Goal: Transaction & Acquisition: Purchase product/service

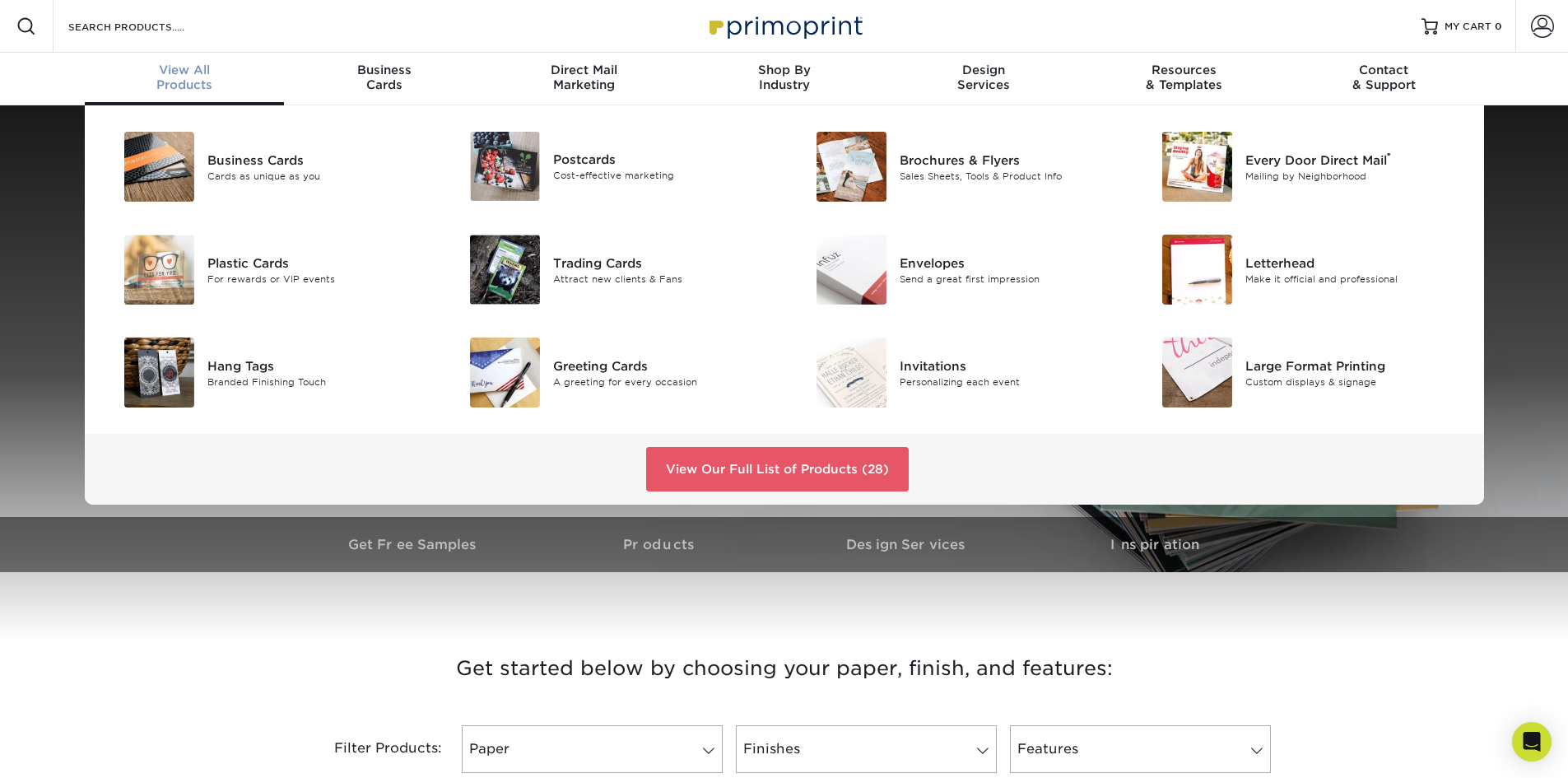
click at [186, 71] on span "View All" at bounding box center [184, 70] width 200 height 14
click at [517, 264] on img at bounding box center [505, 270] width 70 height 70
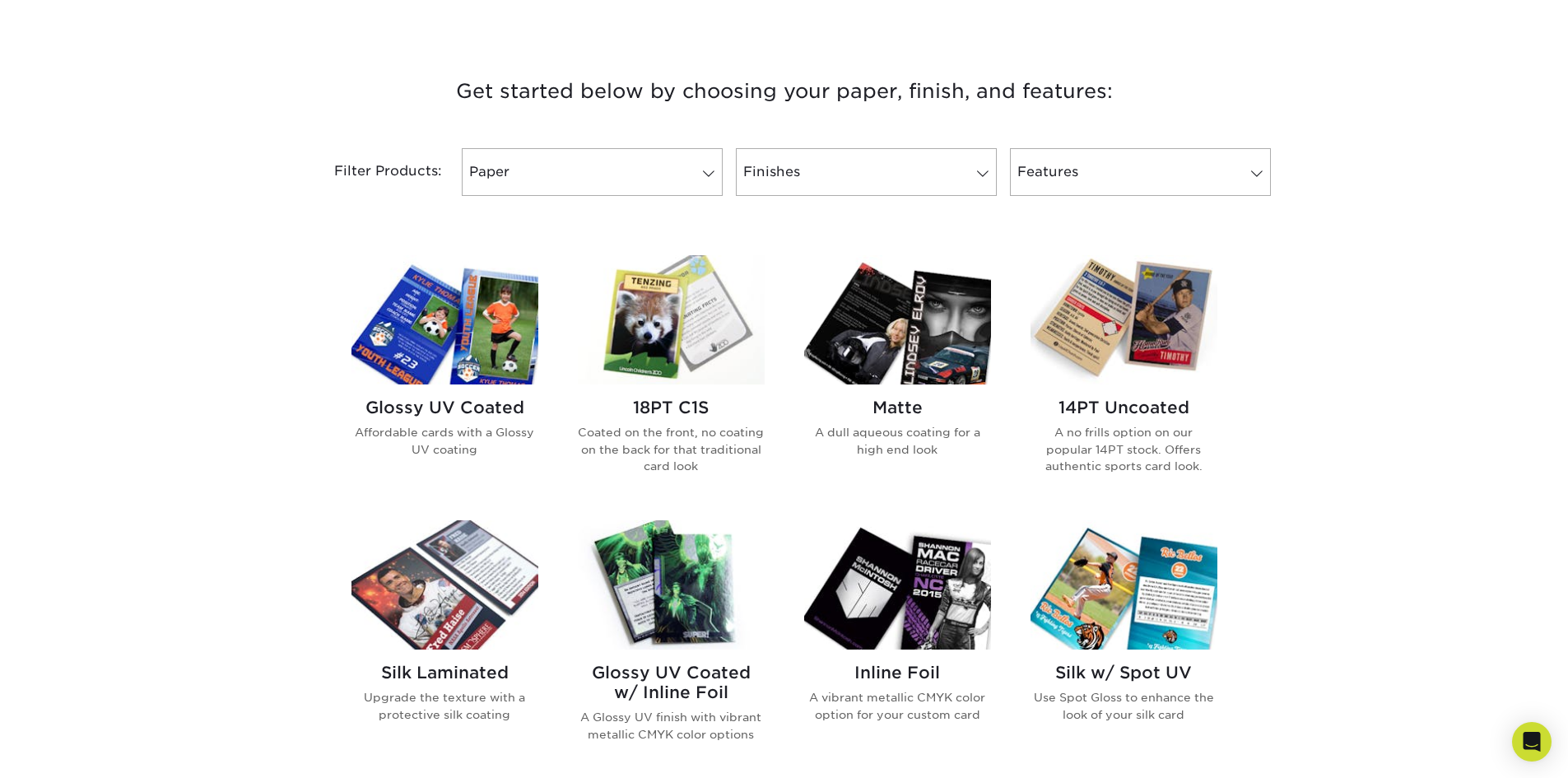
scroll to position [576, 0]
click at [682, 314] on img at bounding box center [671, 321] width 187 height 130
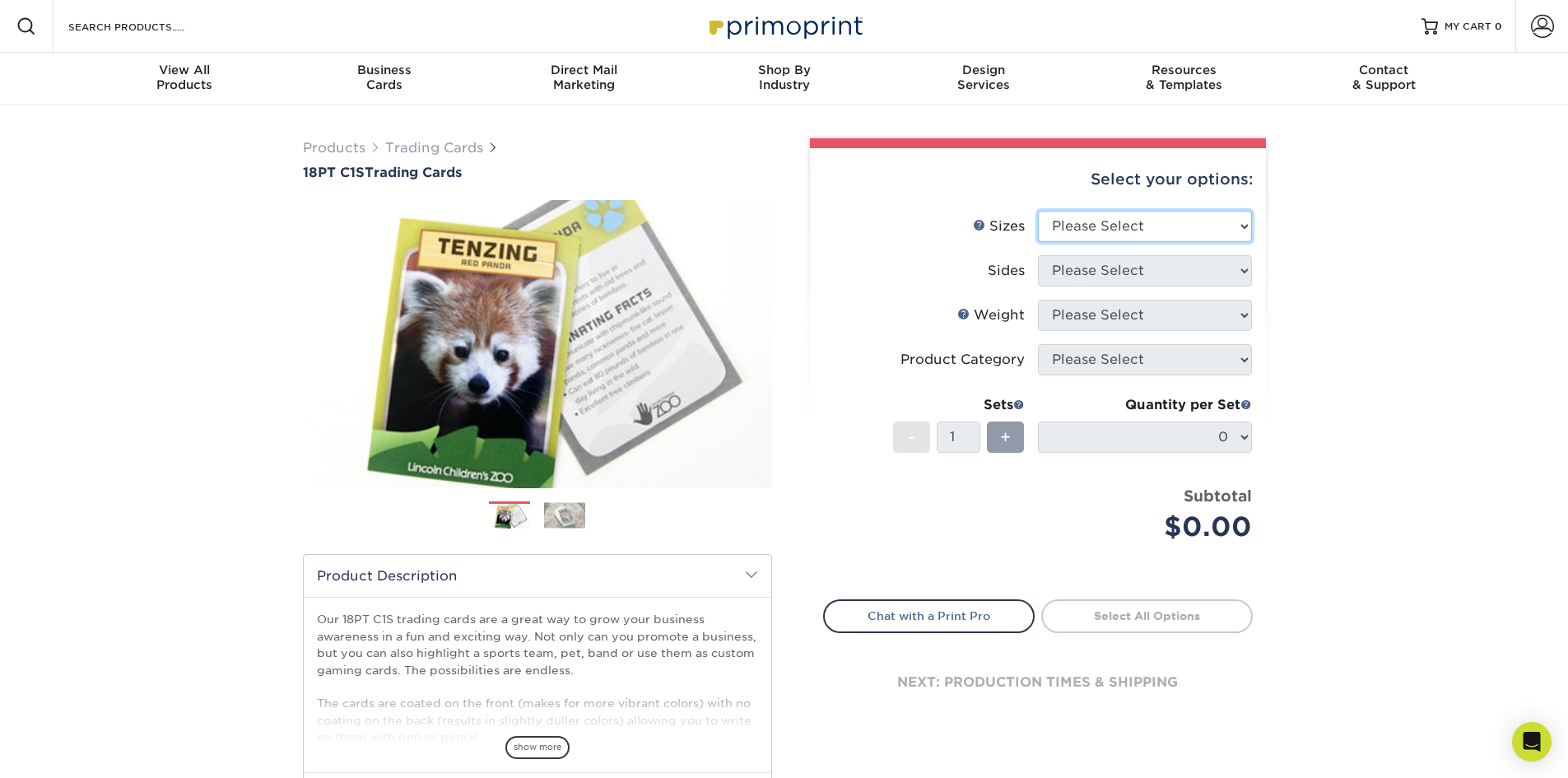
click at [1184, 224] on select "Please Select 2.5" x 3.5"" at bounding box center [1145, 226] width 214 height 31
select select "2.50x3.50"
click at [1038, 210] on select "Please Select 2.5" x 3.5"" at bounding box center [1145, 226] width 214 height 31
click at [1196, 277] on select "Please Select Print Both Sides Print Front Only" at bounding box center [1145, 271] width 214 height 31
select select "13abbda7-1d64-4f25-8bb2-c179b224825d"
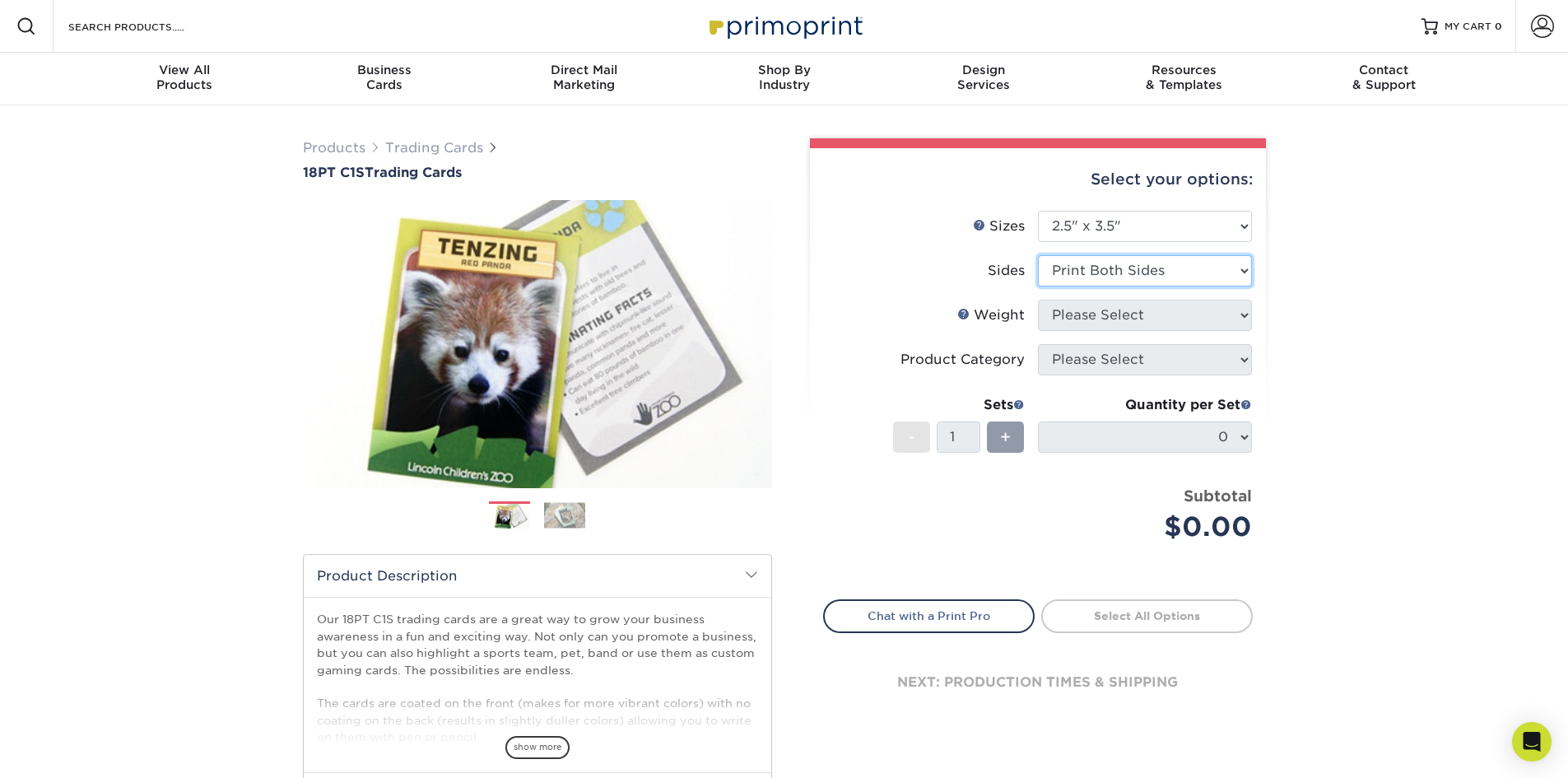
click at [1038, 255] on select "Please Select Print Both Sides Print Front Only" at bounding box center [1145, 271] width 214 height 31
click at [1188, 314] on select "Please Select 18PT C1S" at bounding box center [1145, 315] width 214 height 31
select select "18PTC1S"
click at [1038, 300] on select "Please Select 18PT C1S" at bounding box center [1145, 315] width 214 height 31
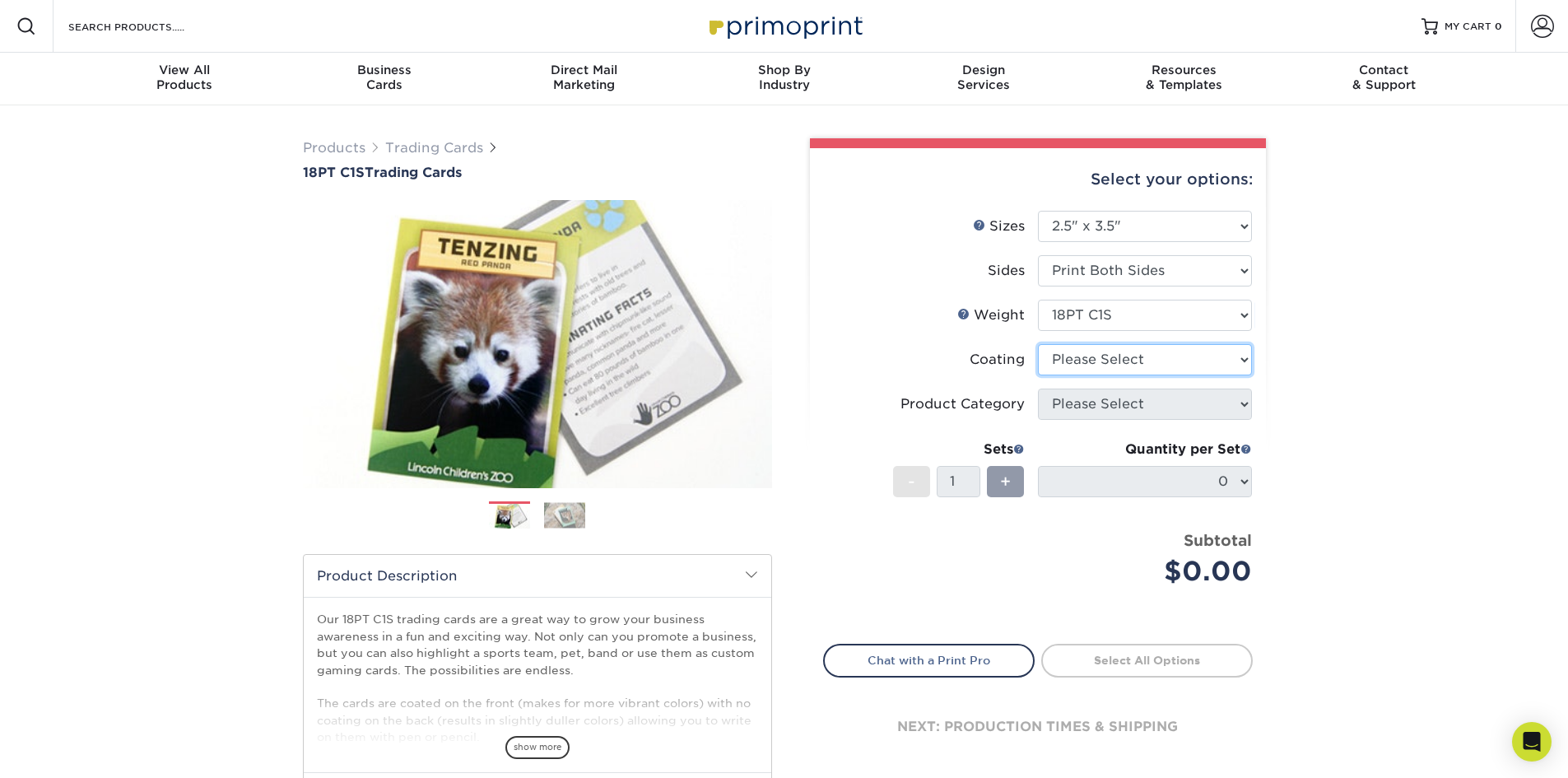
click at [1186, 360] on select at bounding box center [1145, 359] width 214 height 31
select select "1e8116af-acfc-44b1-83dc-8181aa338834"
click at [1038, 344] on select at bounding box center [1145, 359] width 214 height 31
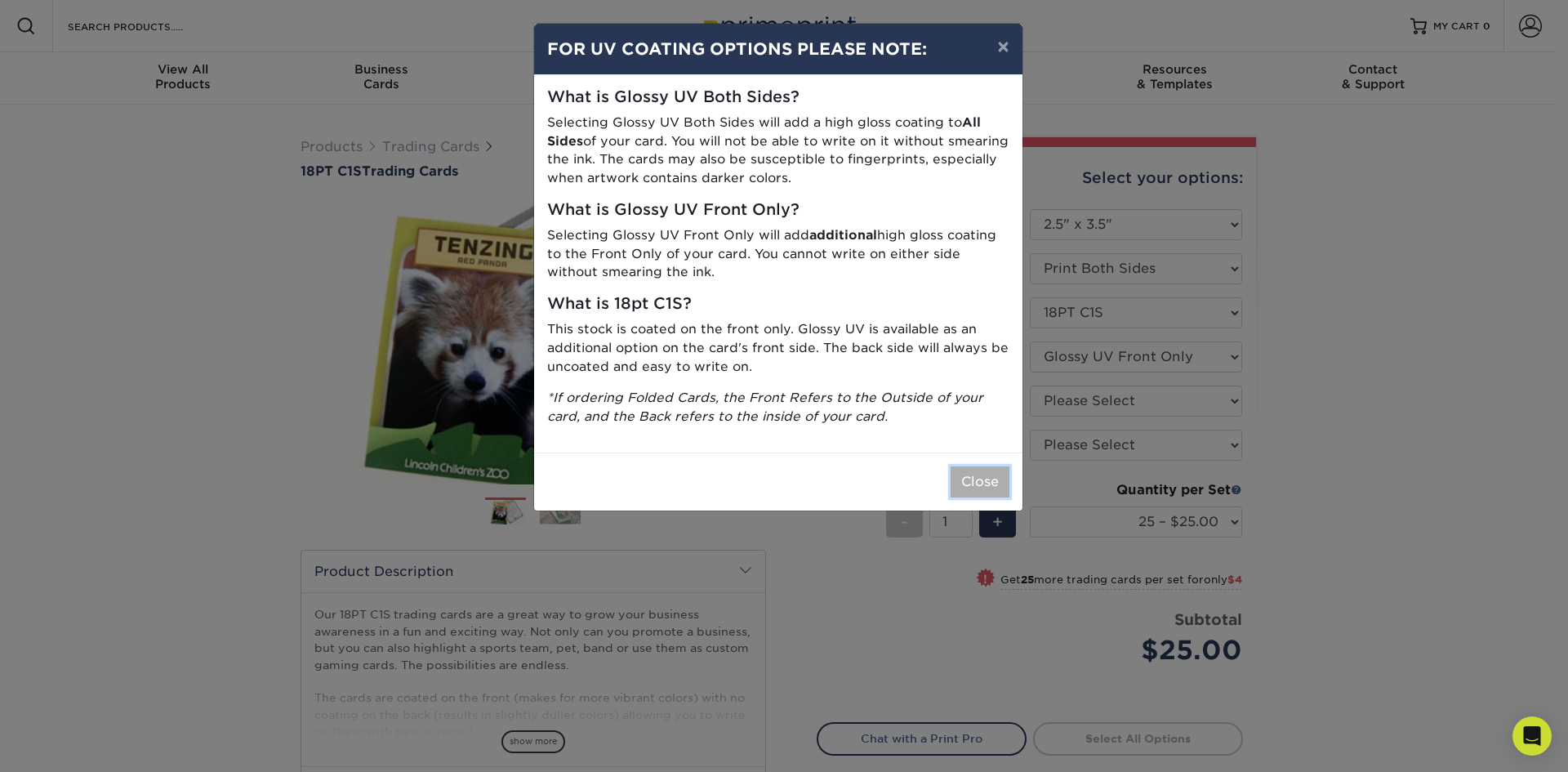
click at [971, 480] on button "Close" at bounding box center [980, 481] width 59 height 31
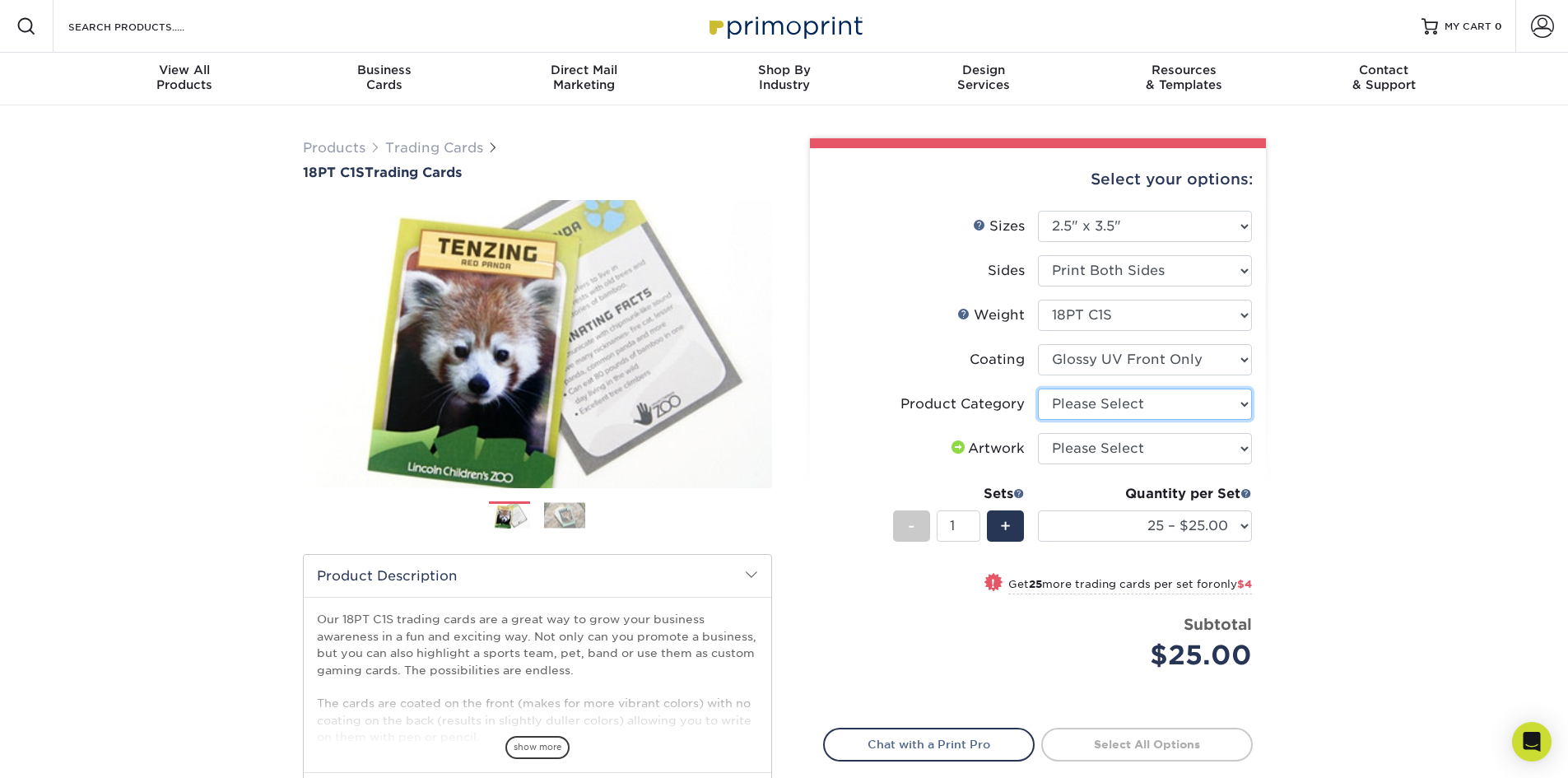
click at [1218, 403] on select "Please Select Trading Cards" at bounding box center [1145, 404] width 214 height 31
select select "c2f9bce9-36c2-409d-b101-c29d9d031e18"
click at [1038, 389] on select "Please Select Trading Cards" at bounding box center [1145, 404] width 214 height 31
click at [1211, 450] on select "Please Select I will upload files I need a design - $100" at bounding box center [1145, 448] width 214 height 31
select select "upload"
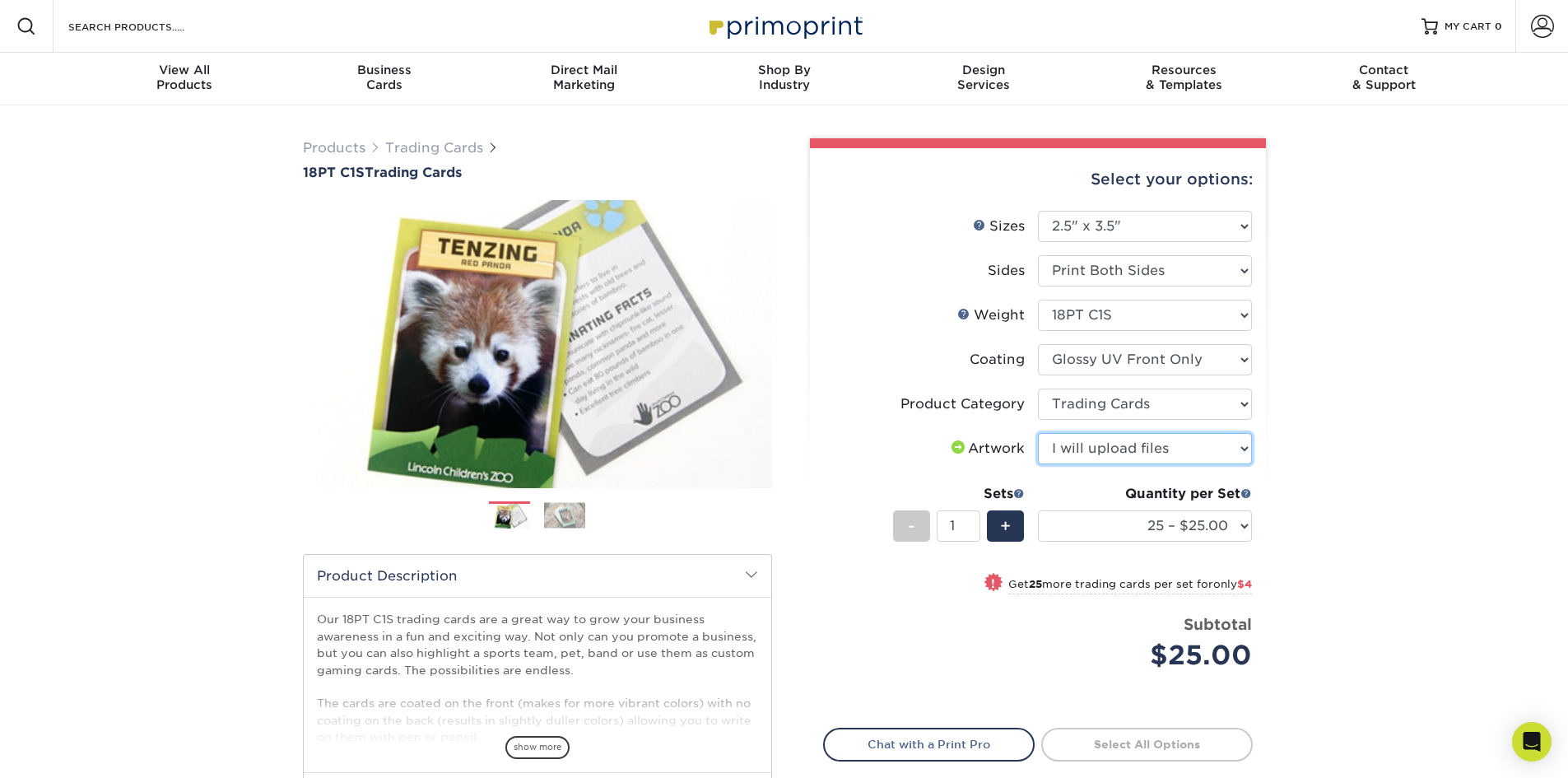
click at [1038, 433] on select "Please Select I will upload files I need a design - $100" at bounding box center [1145, 448] width 214 height 31
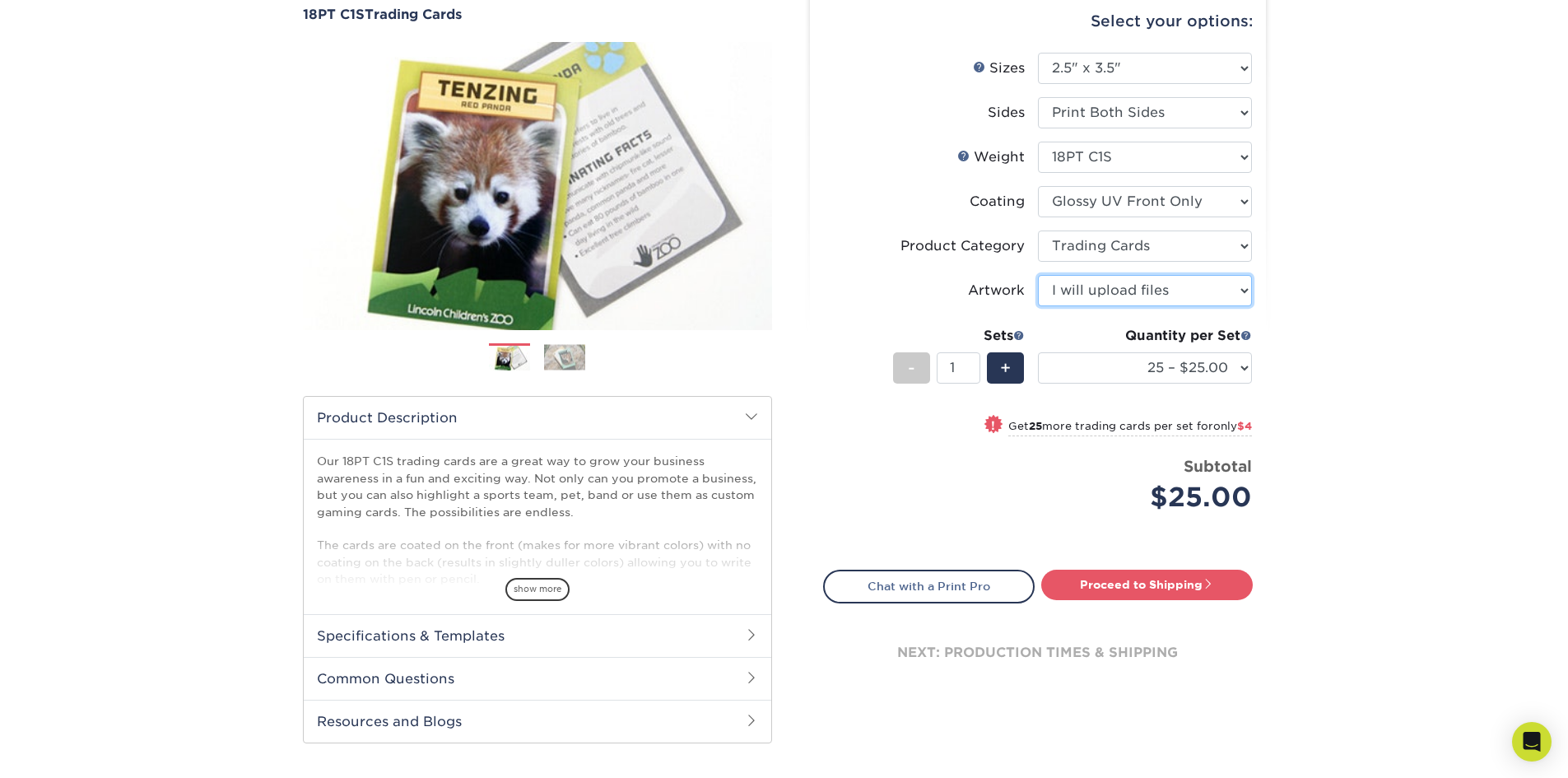
scroll to position [165, 0]
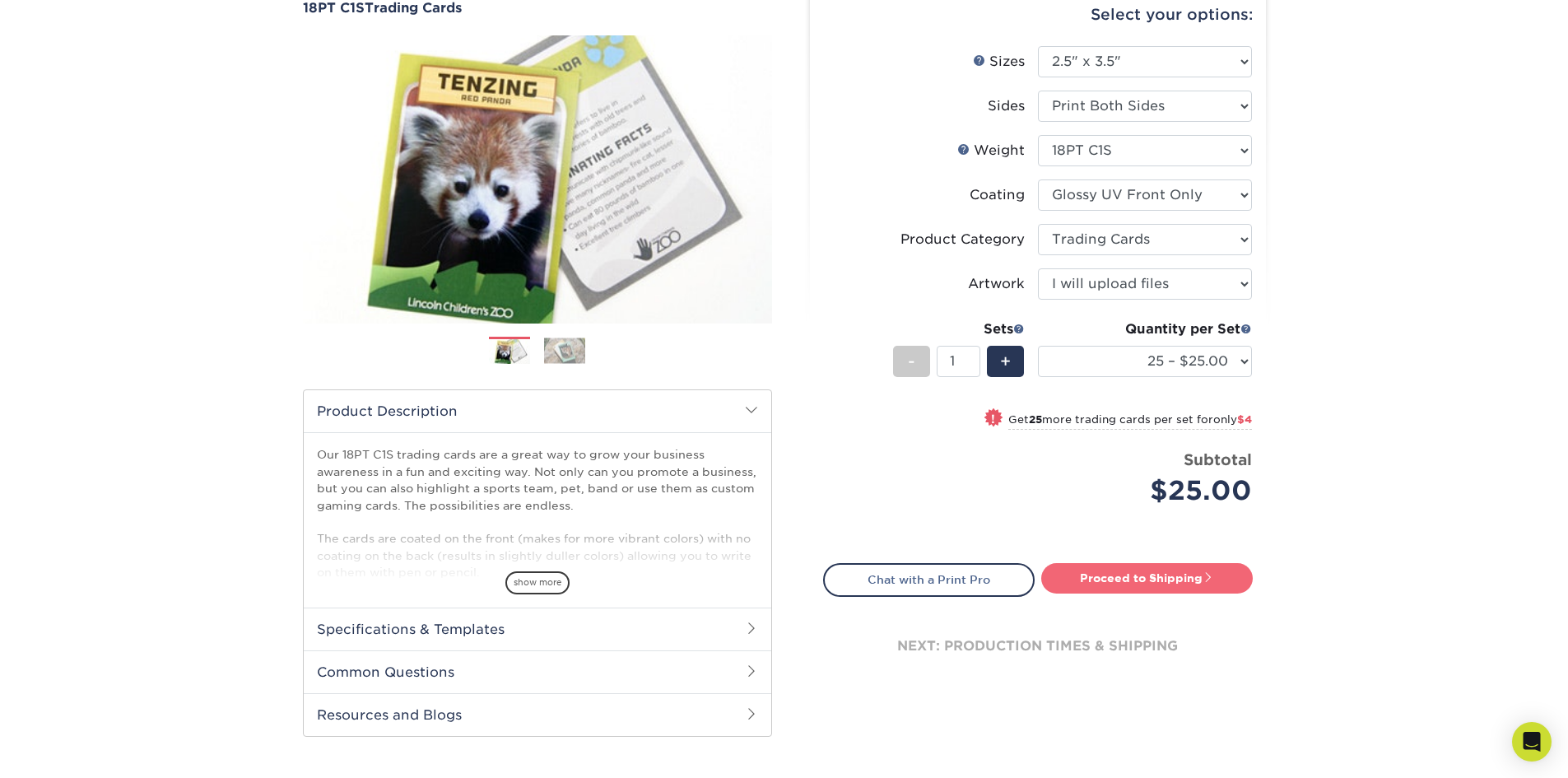
click at [1196, 579] on link "Proceed to Shipping" at bounding box center [1146, 577] width 211 height 30
type input "Set 1"
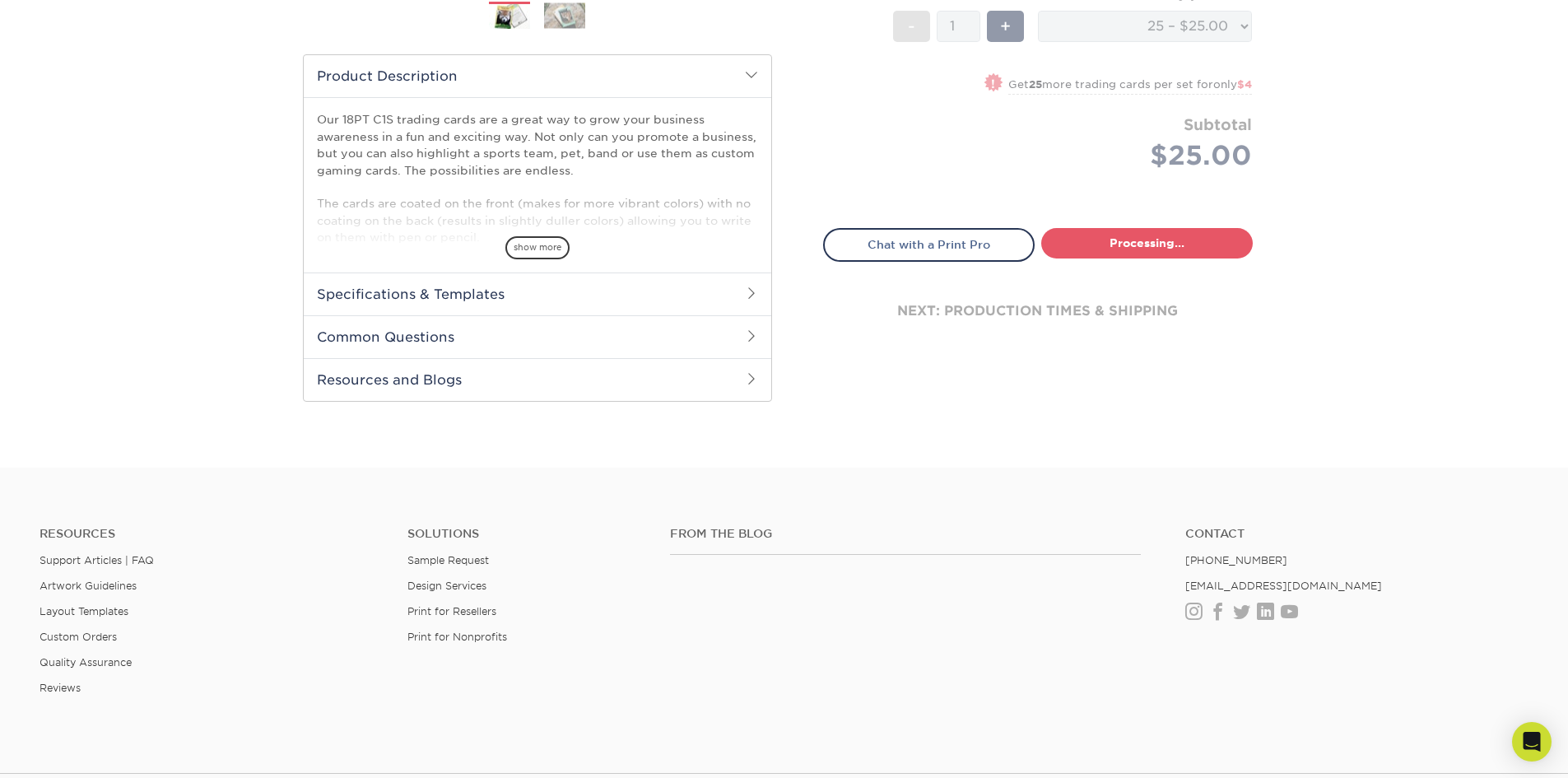
select select "08588386-0599-420e-8c79-4535039915a0"
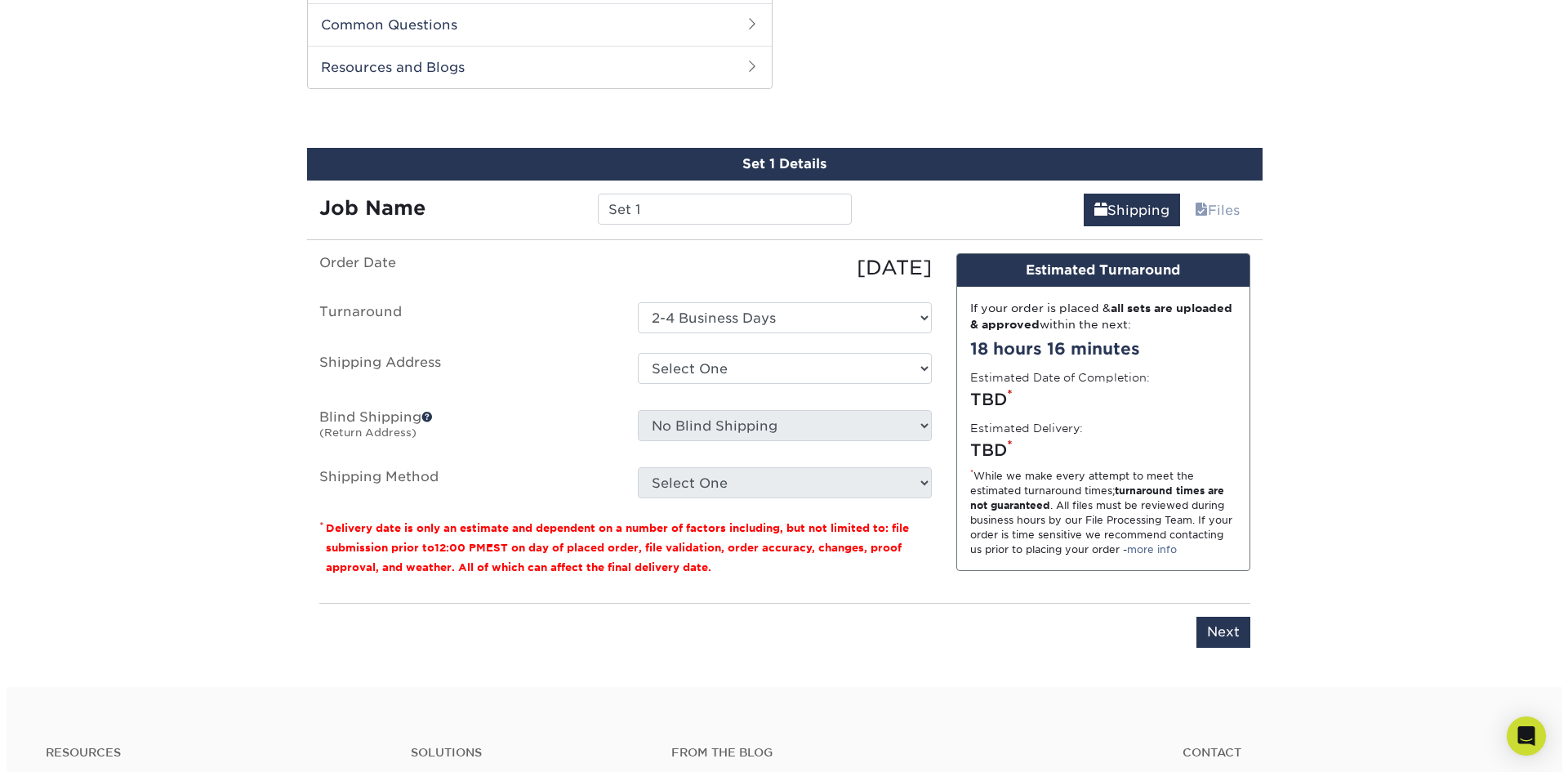
scroll to position [814, 0]
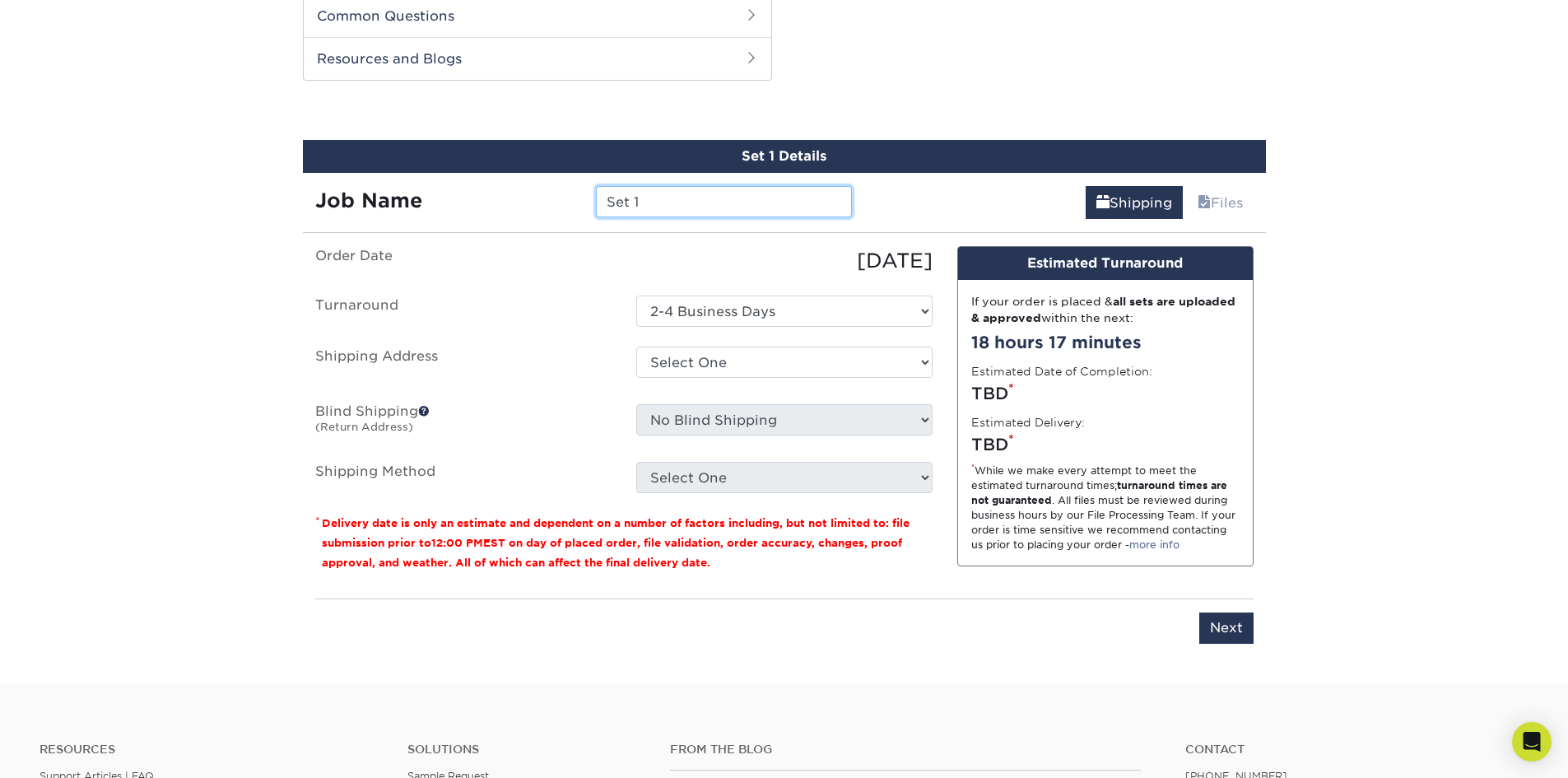
drag, startPoint x: 650, startPoint y: 204, endPoint x: 559, endPoint y: 204, distance: 91.0
click at [563, 204] on div "Job Name Set 1" at bounding box center [584, 201] width 562 height 31
type input "CSW 2025"
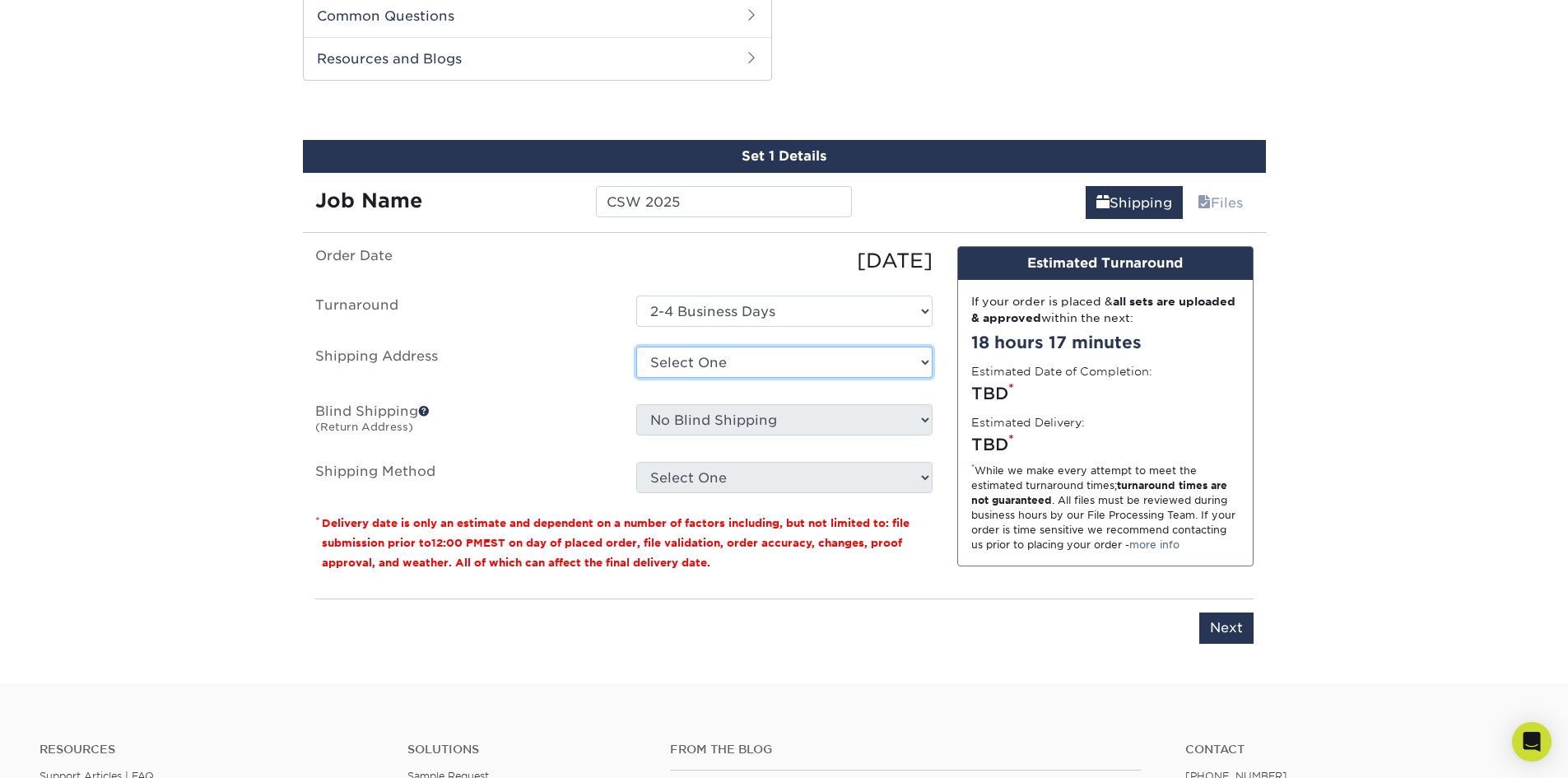
click at [850, 366] on select "Select One + Add New Address - Login" at bounding box center [784, 362] width 296 height 31
select select "newaddress"
click at [636, 346] on select "Select One + Add New Address - Login" at bounding box center [784, 362] width 296 height 31
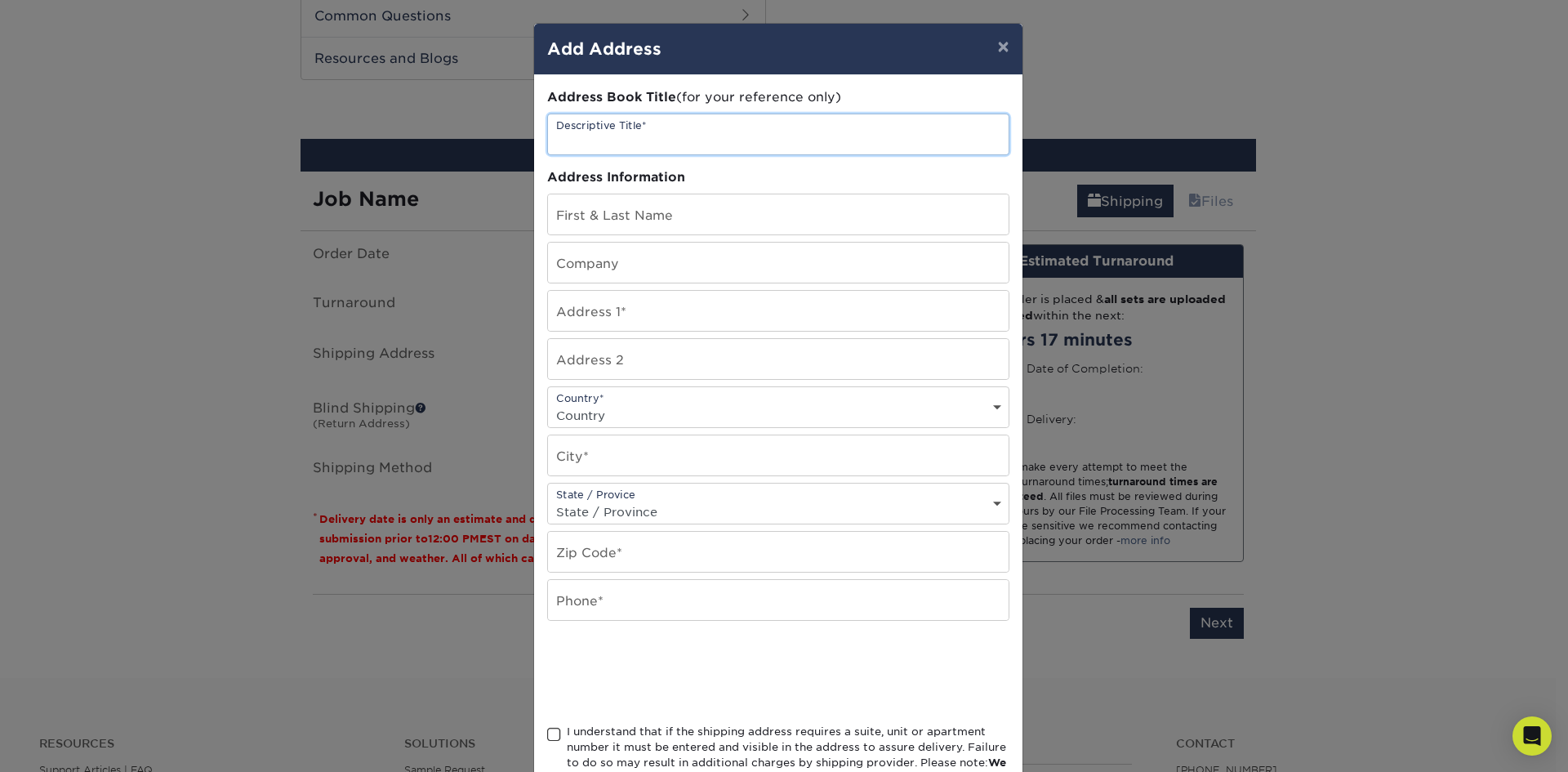
click at [693, 142] on input "text" at bounding box center [779, 134] width 461 height 40
type input "C"
type input "RW Home"
click at [671, 223] on input "Ryan" at bounding box center [779, 214] width 461 height 40
type input "Ryan Wenger"
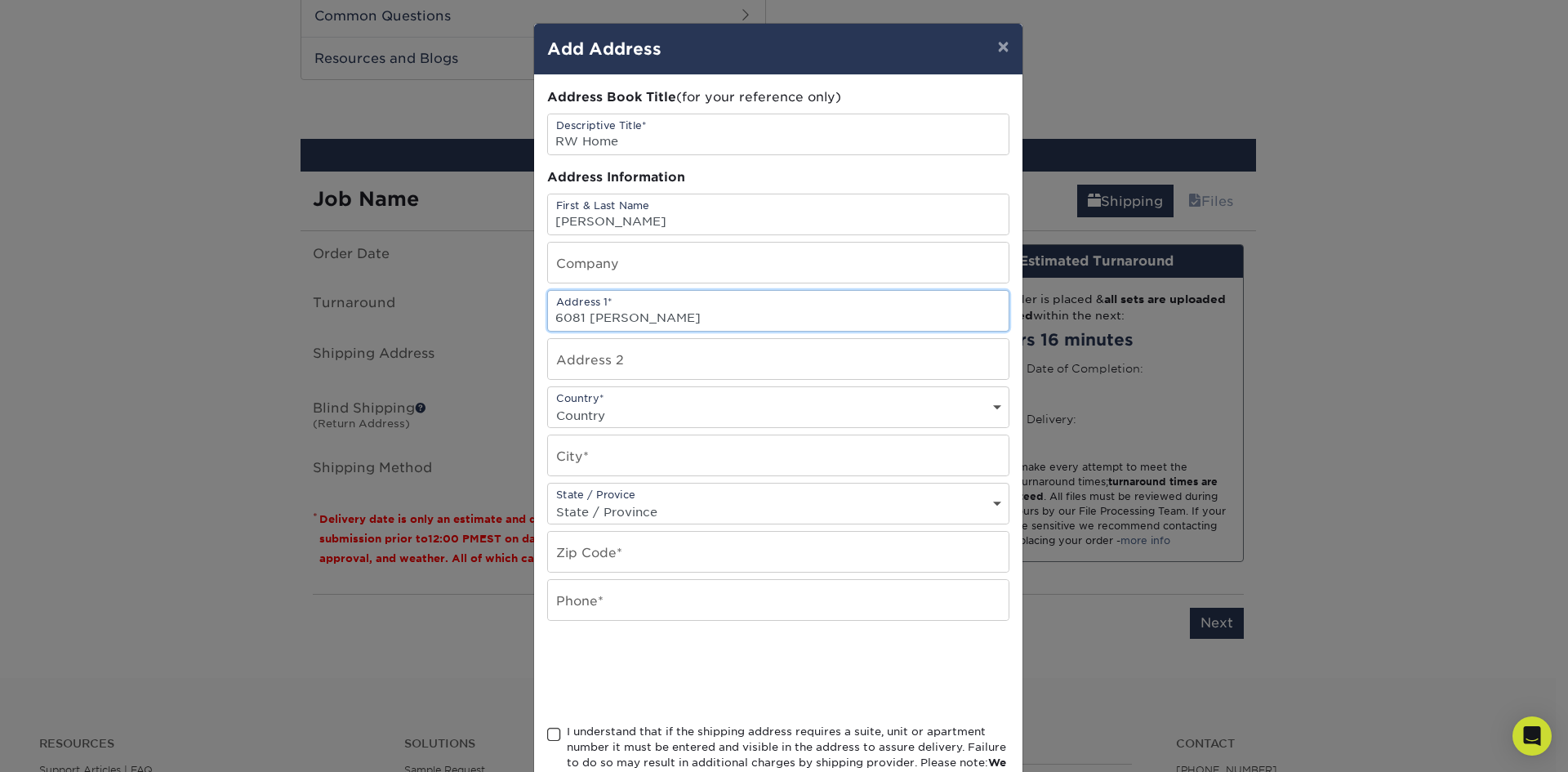
click at [705, 318] on input "6081 Donna Jay" at bounding box center [779, 311] width 461 height 40
type input "6081 Donna Jay Dr"
click at [691, 404] on select "Country United States Canada ----------------------------- Afghanistan Albania …" at bounding box center [779, 415] width 461 height 24
select select "US"
click at [548, 403] on select "Country United States Canada ----------------------------- Afghanistan Albania …" at bounding box center [779, 415] width 461 height 24
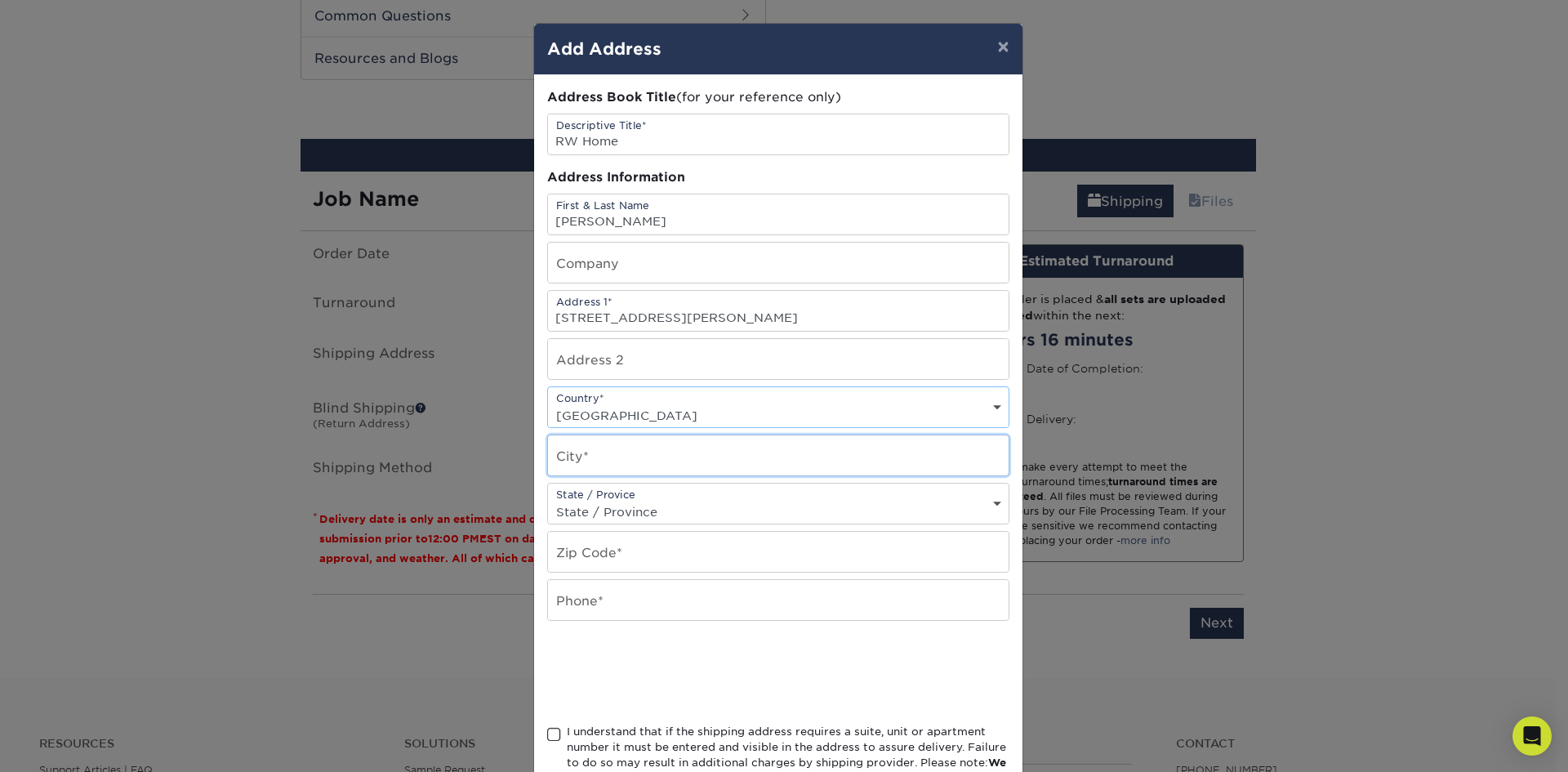
click at [633, 462] on input "text" at bounding box center [779, 455] width 461 height 40
type input "Loveland"
click at [646, 513] on select "State / Province Alabama Alaska Arizona Arkansas California Colorado Connecticu…" at bounding box center [779, 511] width 461 height 24
select select "OH"
click at [548, 500] on select "State / Province Alabama Alaska Arizona Arkansas California Colorado Connecticu…" at bounding box center [779, 511] width 461 height 24
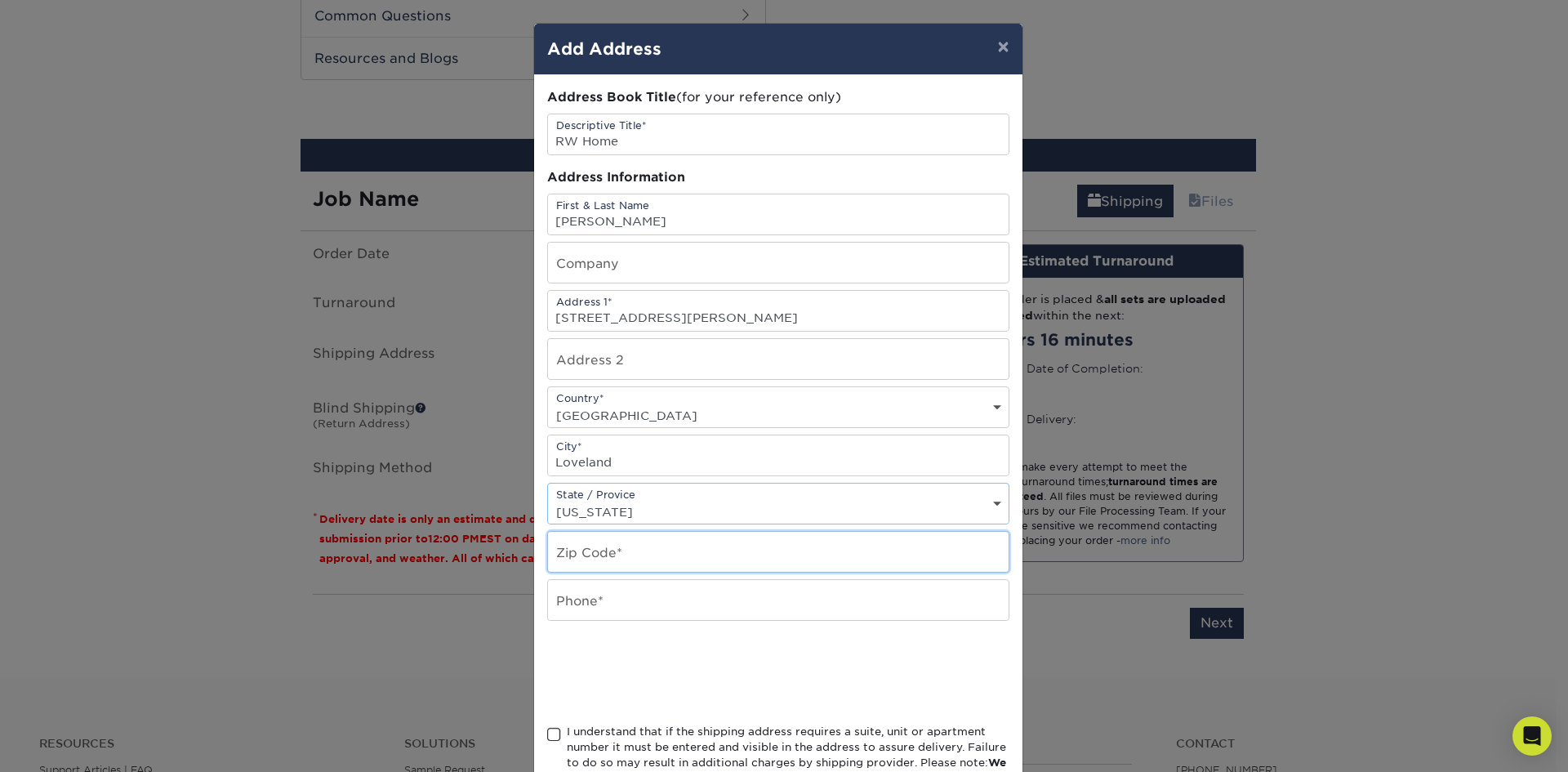
click at [605, 552] on input "text" at bounding box center [779, 552] width 461 height 40
type input "45140"
click at [606, 613] on input "text" at bounding box center [779, 600] width 461 height 40
type input "5137041852"
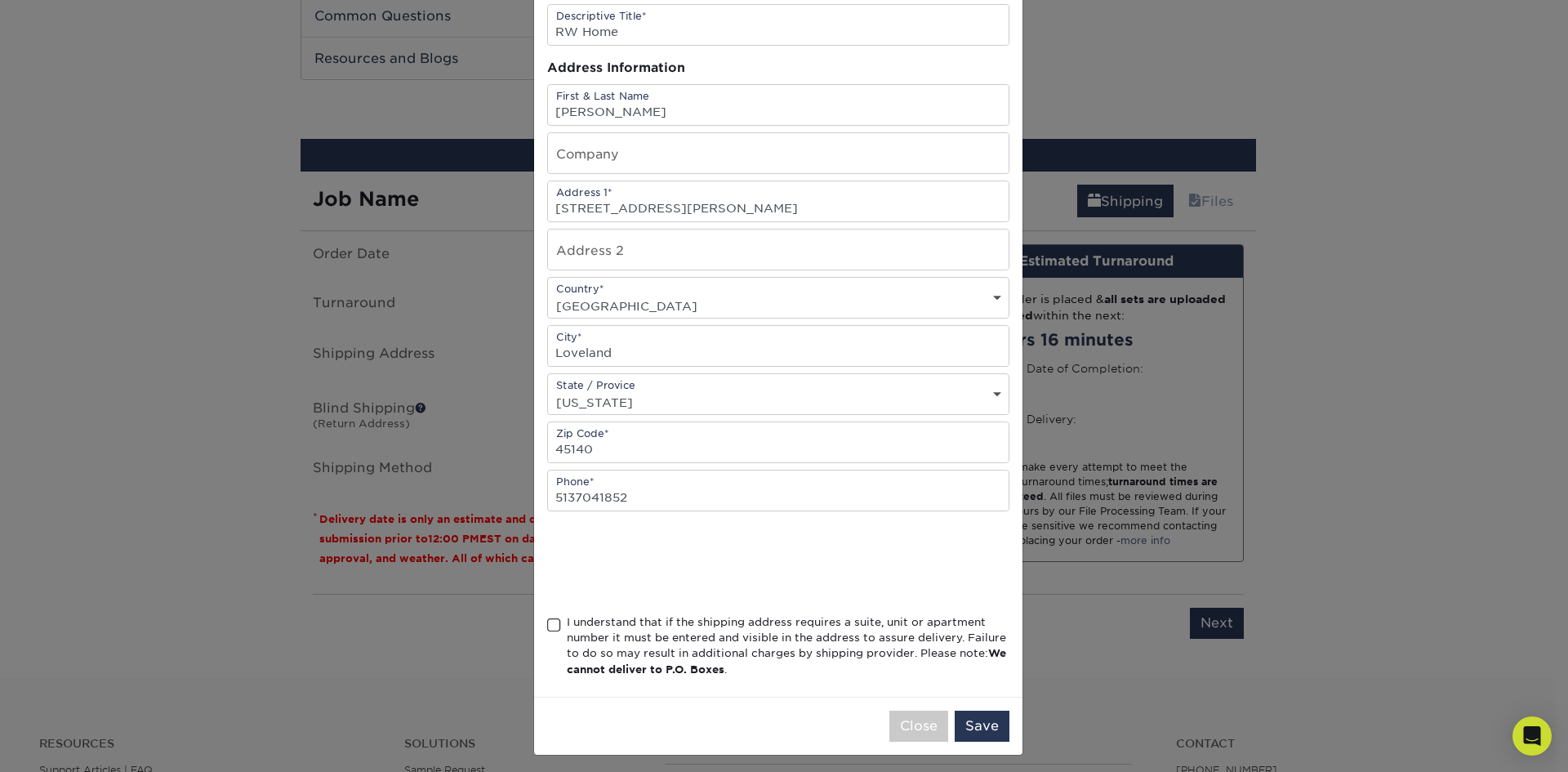
scroll to position [116, 0]
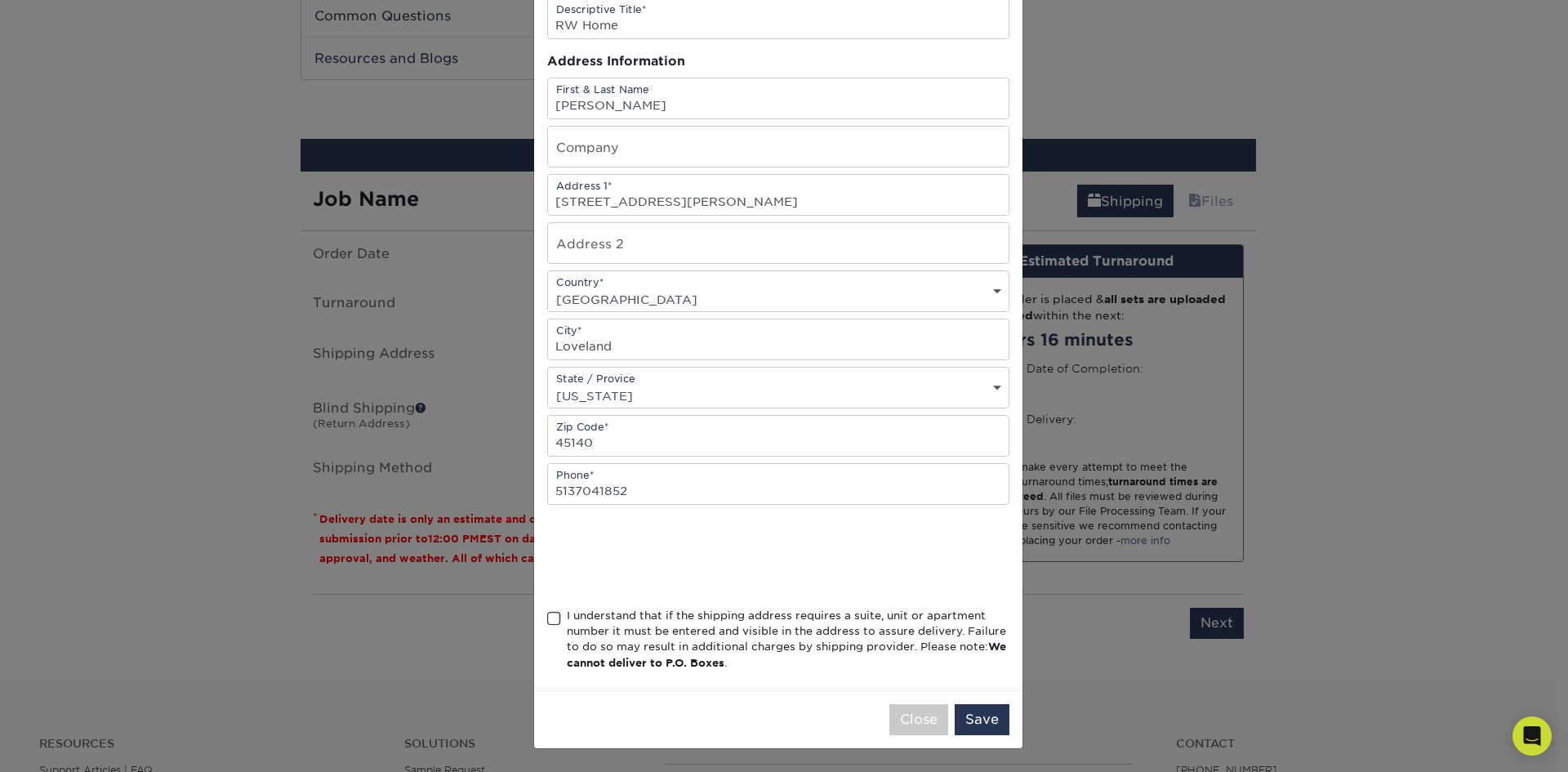
click at [547, 618] on span at bounding box center [555, 618] width 14 height 15
click at [0, 0] on input "I understand that if the shipping address requires a suite, unit or apartment n…" at bounding box center [0, 0] width 0 height 0
click at [973, 718] on button "Save" at bounding box center [981, 719] width 54 height 31
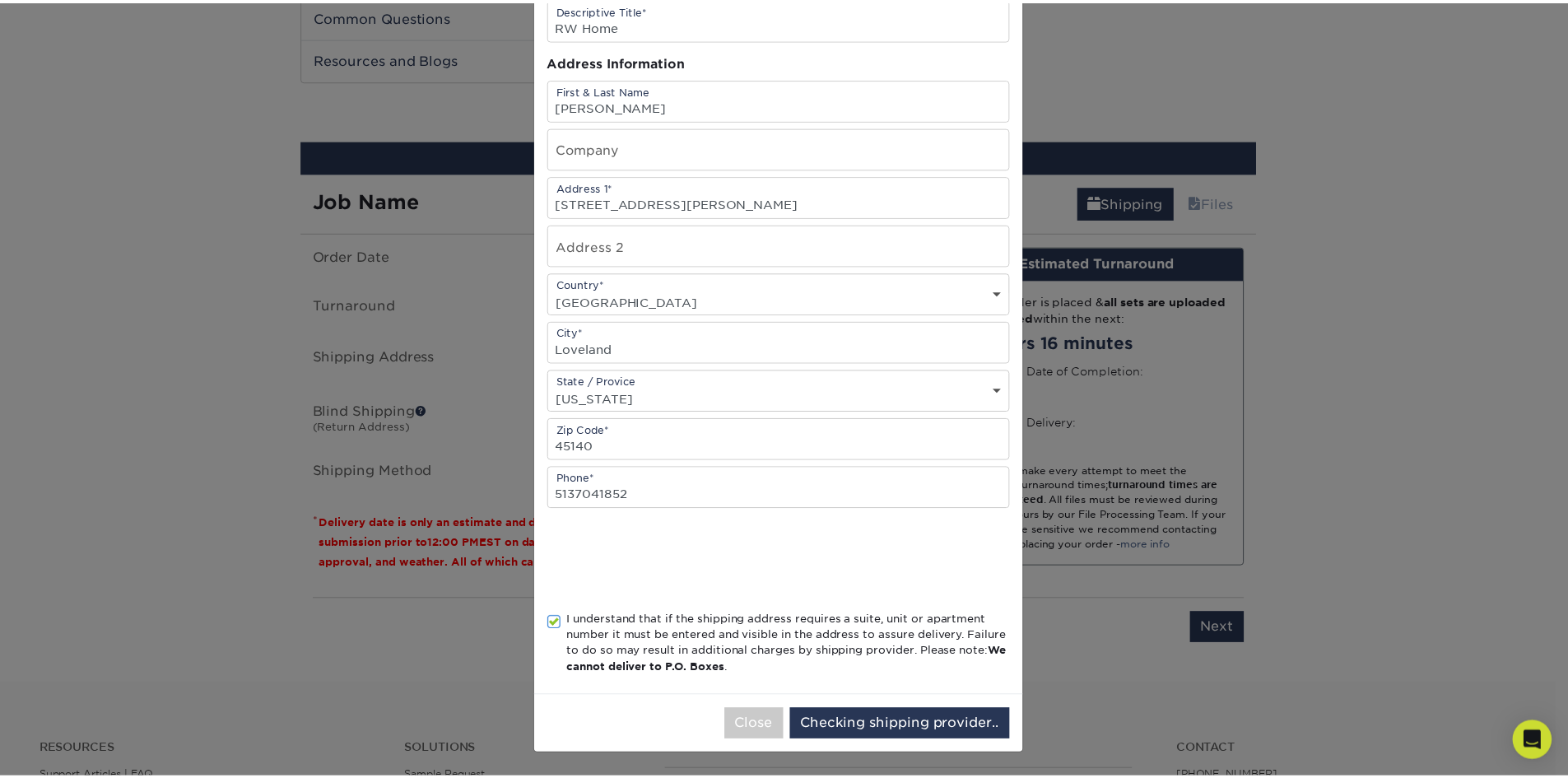
scroll to position [0, 0]
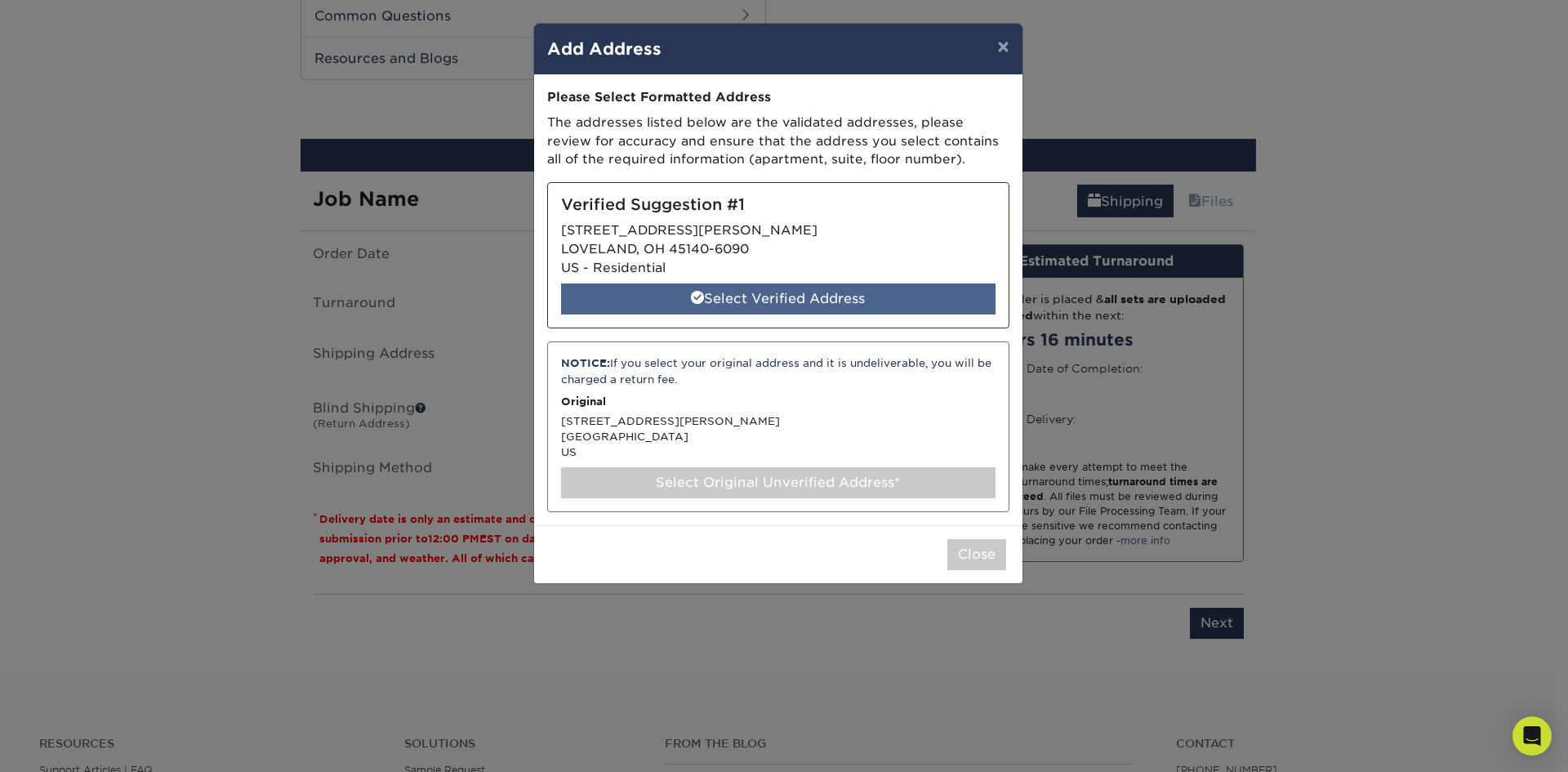
click at [802, 301] on div "Select Verified Address" at bounding box center [778, 298] width 435 height 31
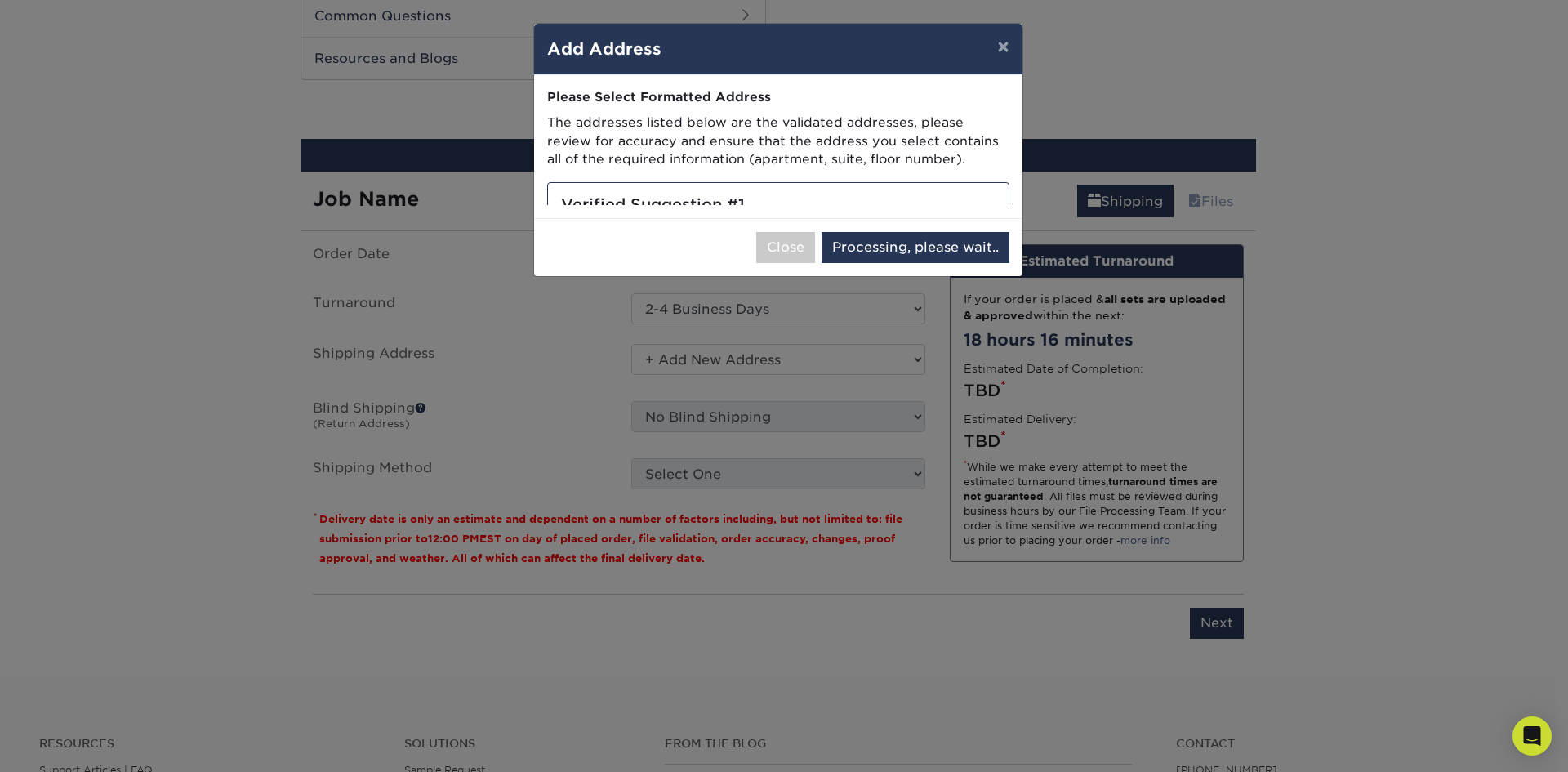
select select "286474"
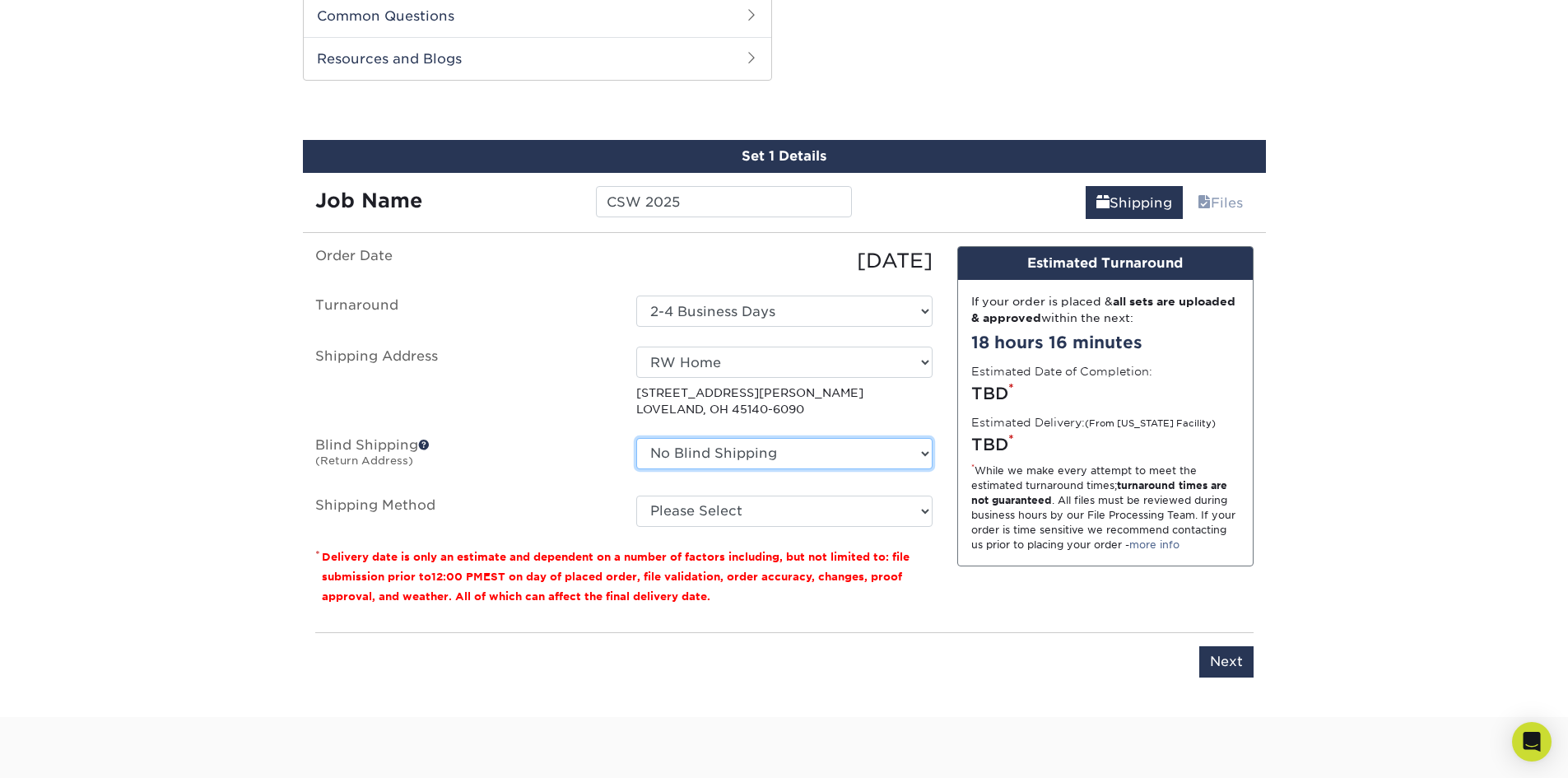
click at [741, 461] on select "No Blind Shipping + Add New Address" at bounding box center [784, 453] width 296 height 31
click at [548, 454] on label "Blind Shipping (Return Address)" at bounding box center [463, 457] width 321 height 38
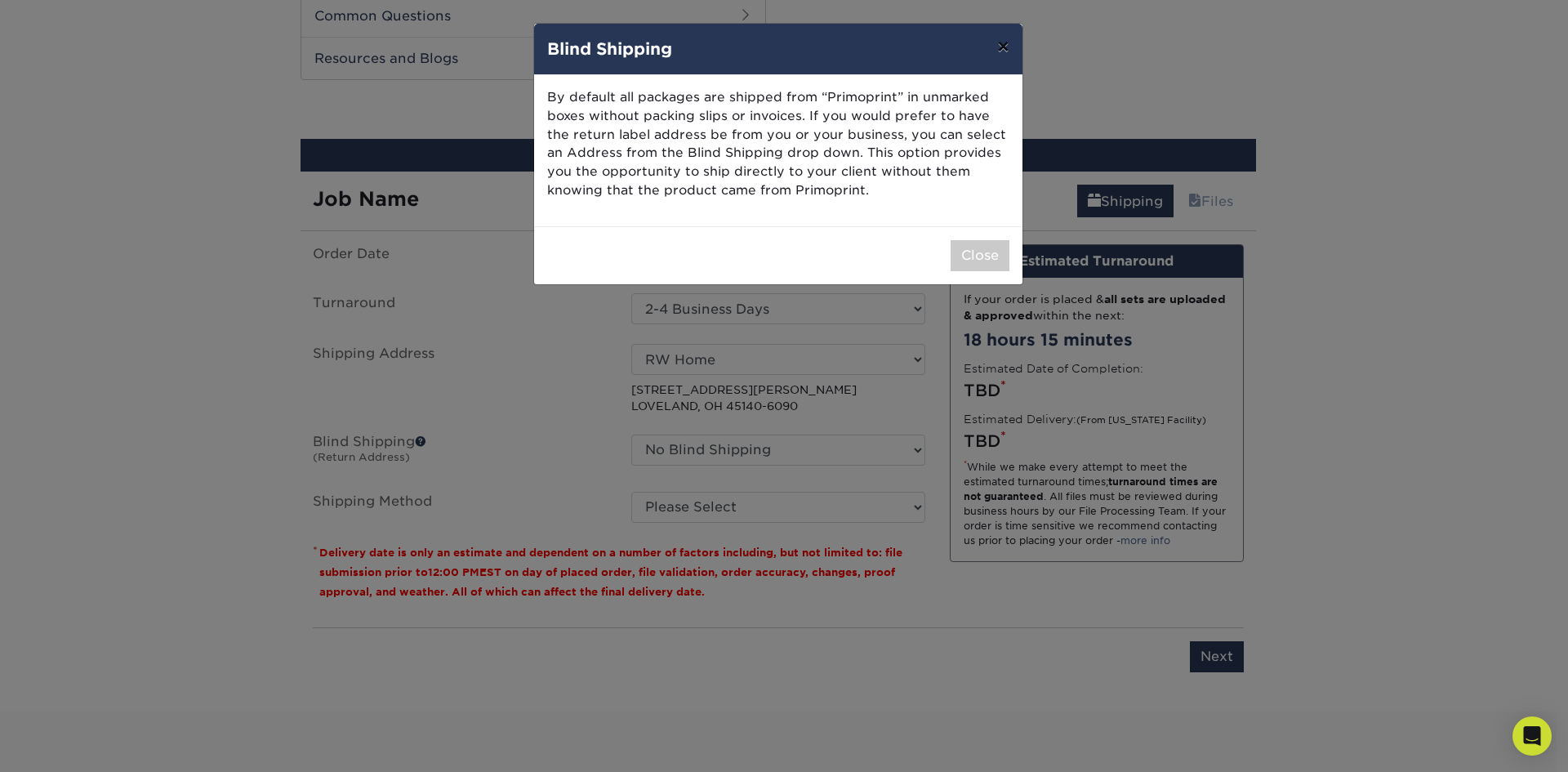
click at [1004, 37] on button "×" at bounding box center [1003, 46] width 38 height 46
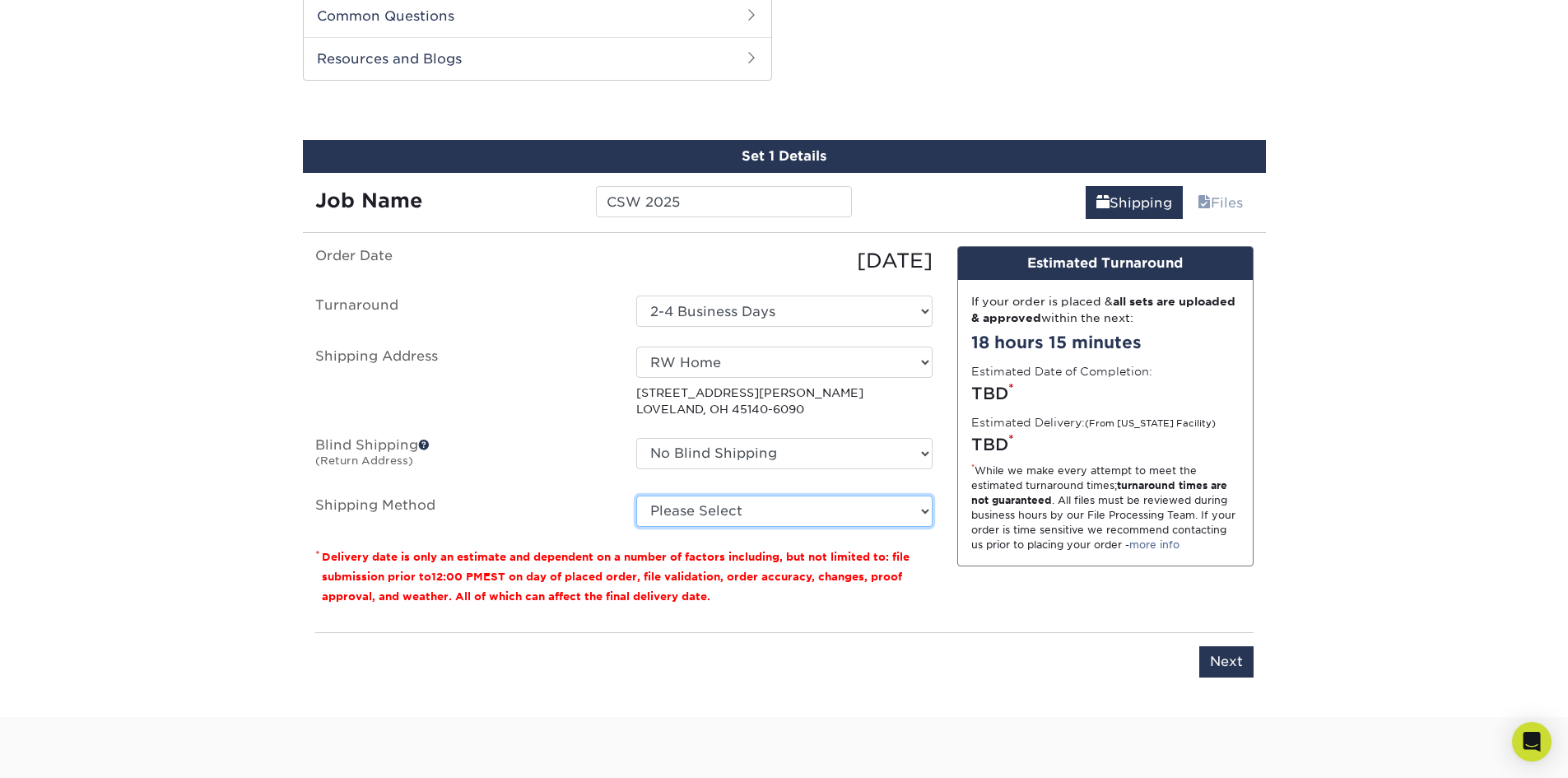
click at [717, 507] on select "Please Select 3 Day Shipping Service (+$16.70) Ground Shipping (+$16.92) 2 Day …" at bounding box center [784, 511] width 296 height 31
select select "12"
click at [636, 496] on select "Please Select 3 Day Shipping Service (+$16.70) Ground Shipping (+$16.92) 2 Day …" at bounding box center [784, 511] width 296 height 31
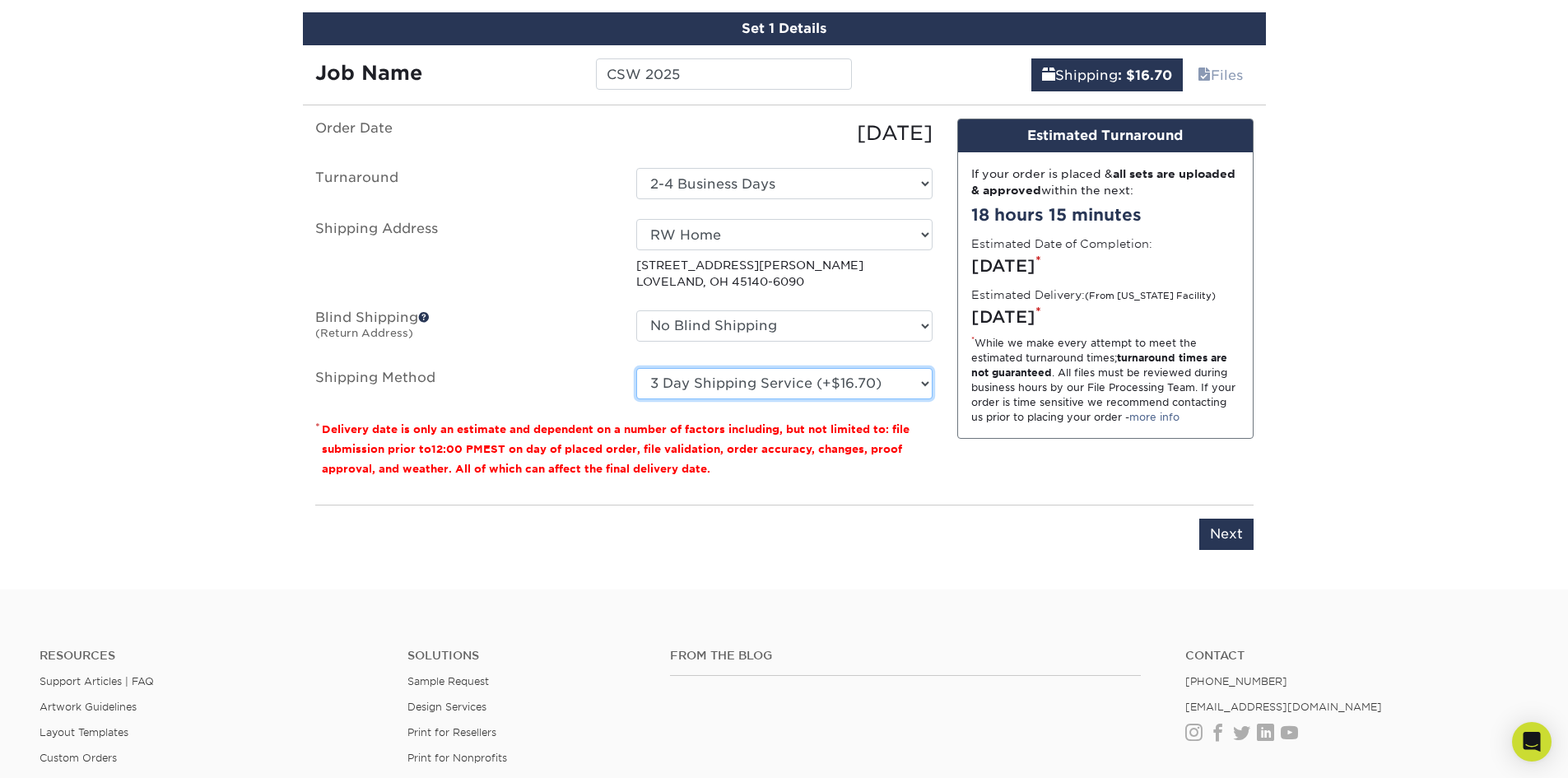
scroll to position [988, 0]
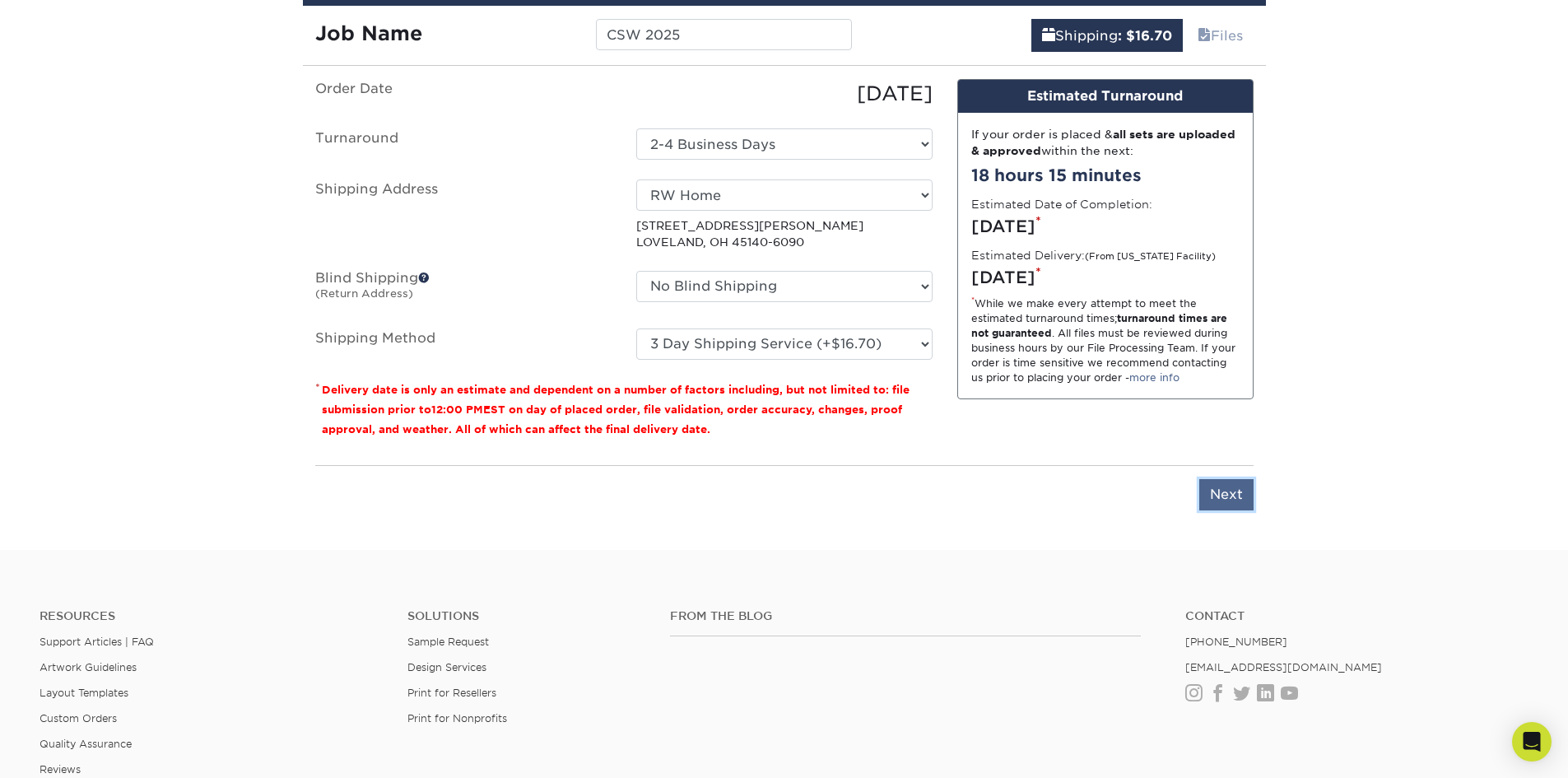
click at [1228, 502] on input "Next" at bounding box center [1226, 494] width 54 height 31
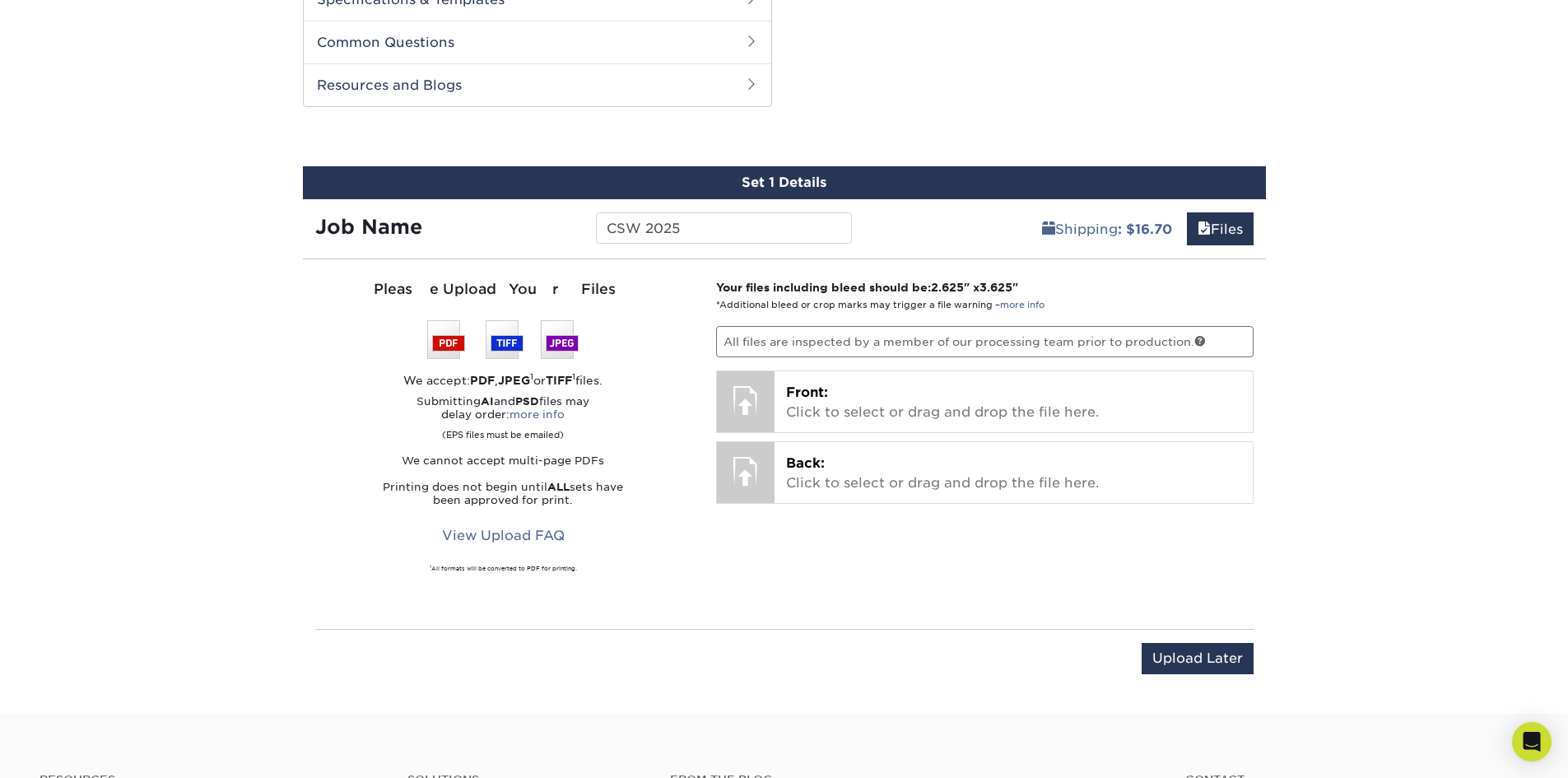
scroll to position [823, 0]
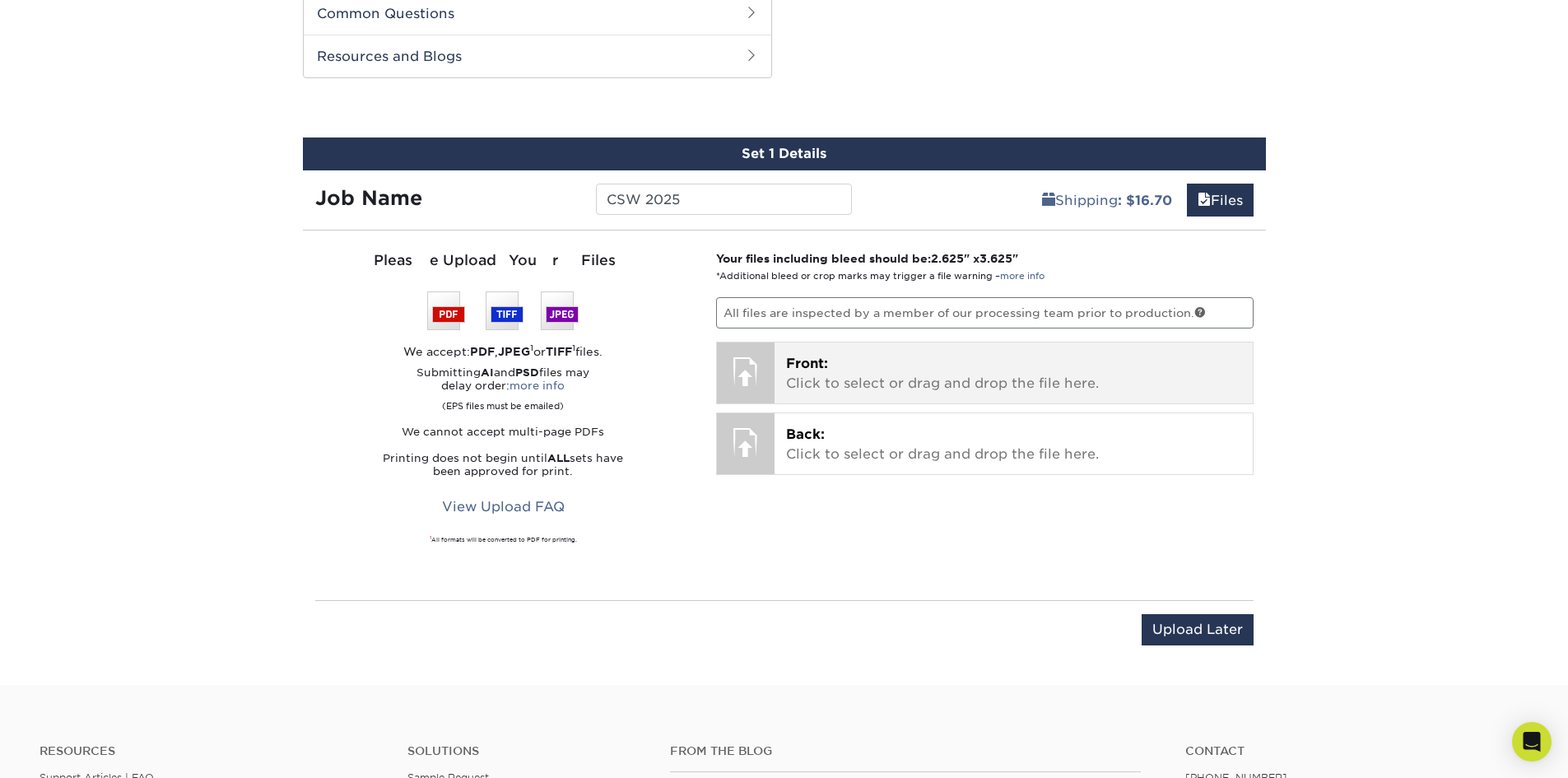
click at [893, 386] on p "Front: Click to select or drag and drop the file here." at bounding box center [1014, 373] width 455 height 40
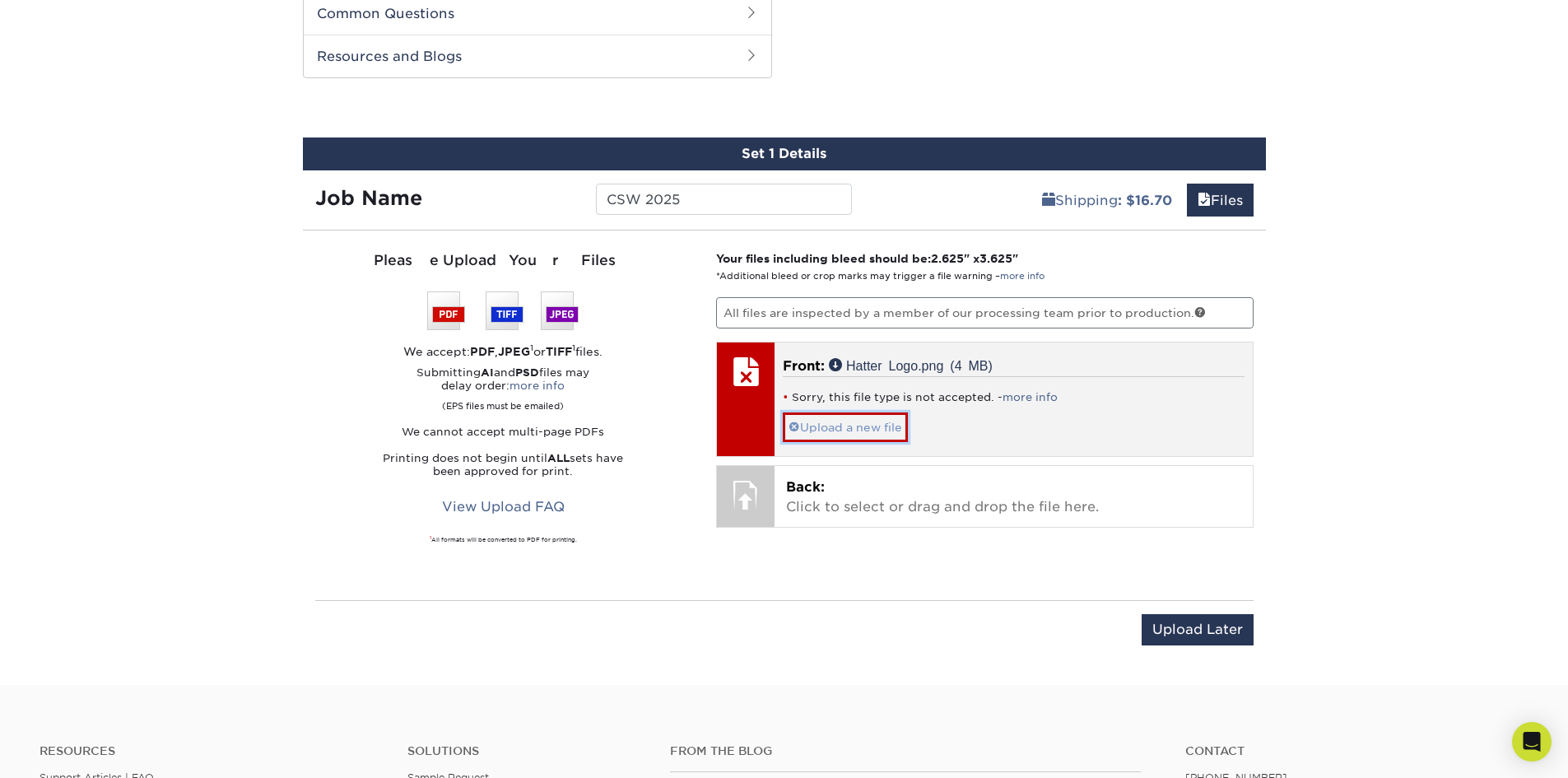
click at [840, 424] on link "Upload a new file" at bounding box center [845, 426] width 125 height 29
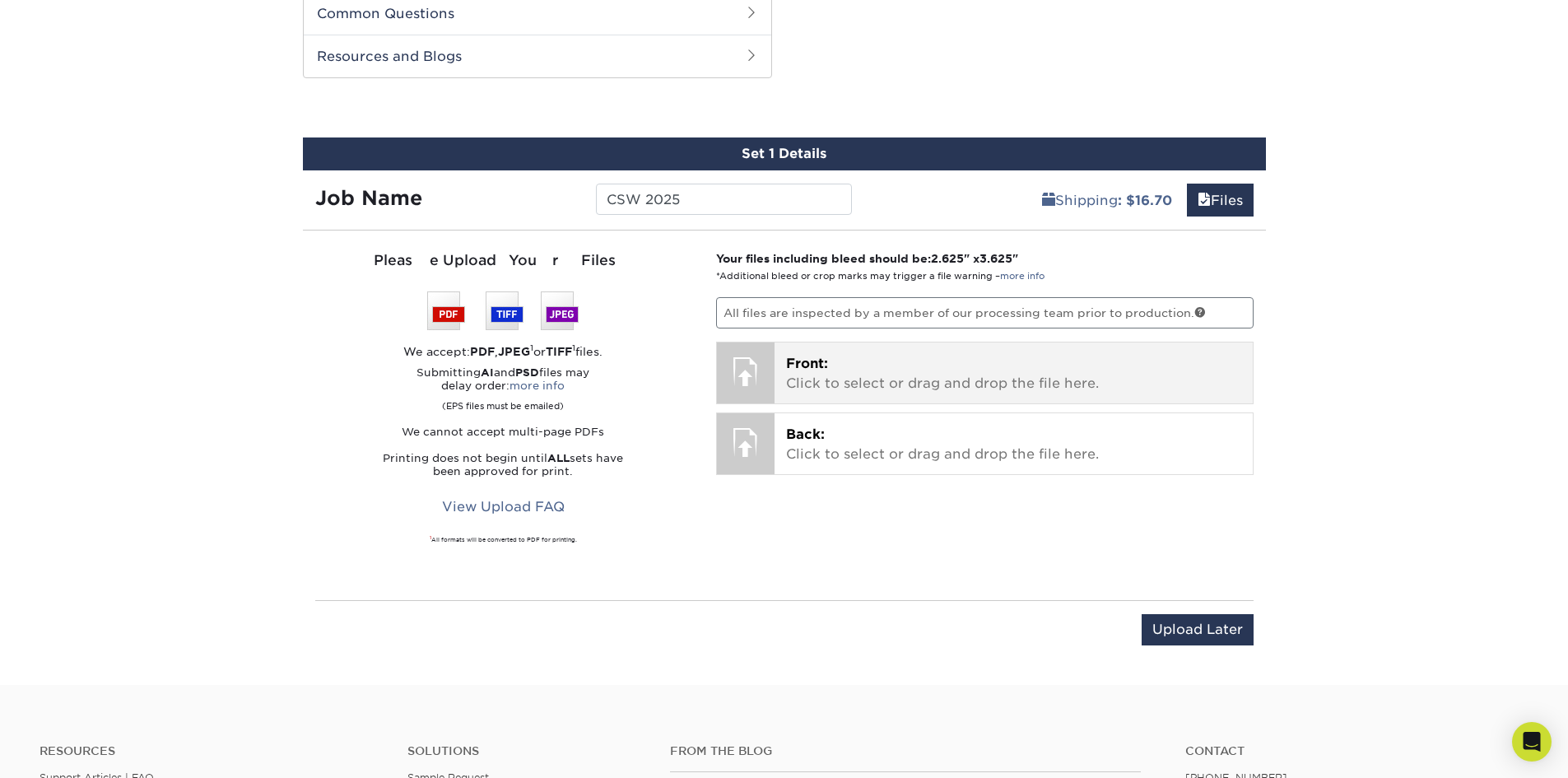
click at [905, 380] on p "Front: Click to select or drag and drop the file here." at bounding box center [1014, 373] width 455 height 40
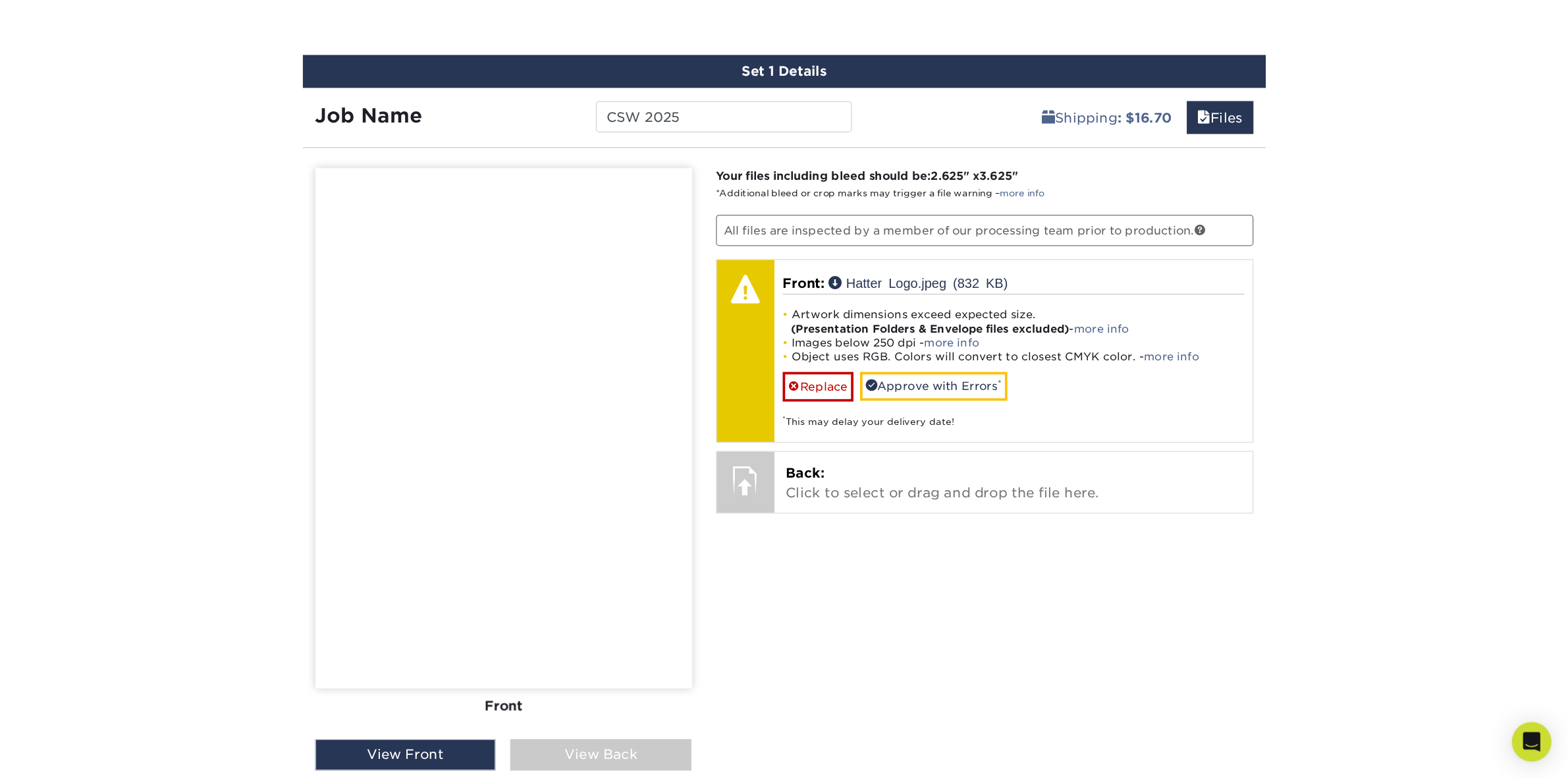
scroll to position [791, 0]
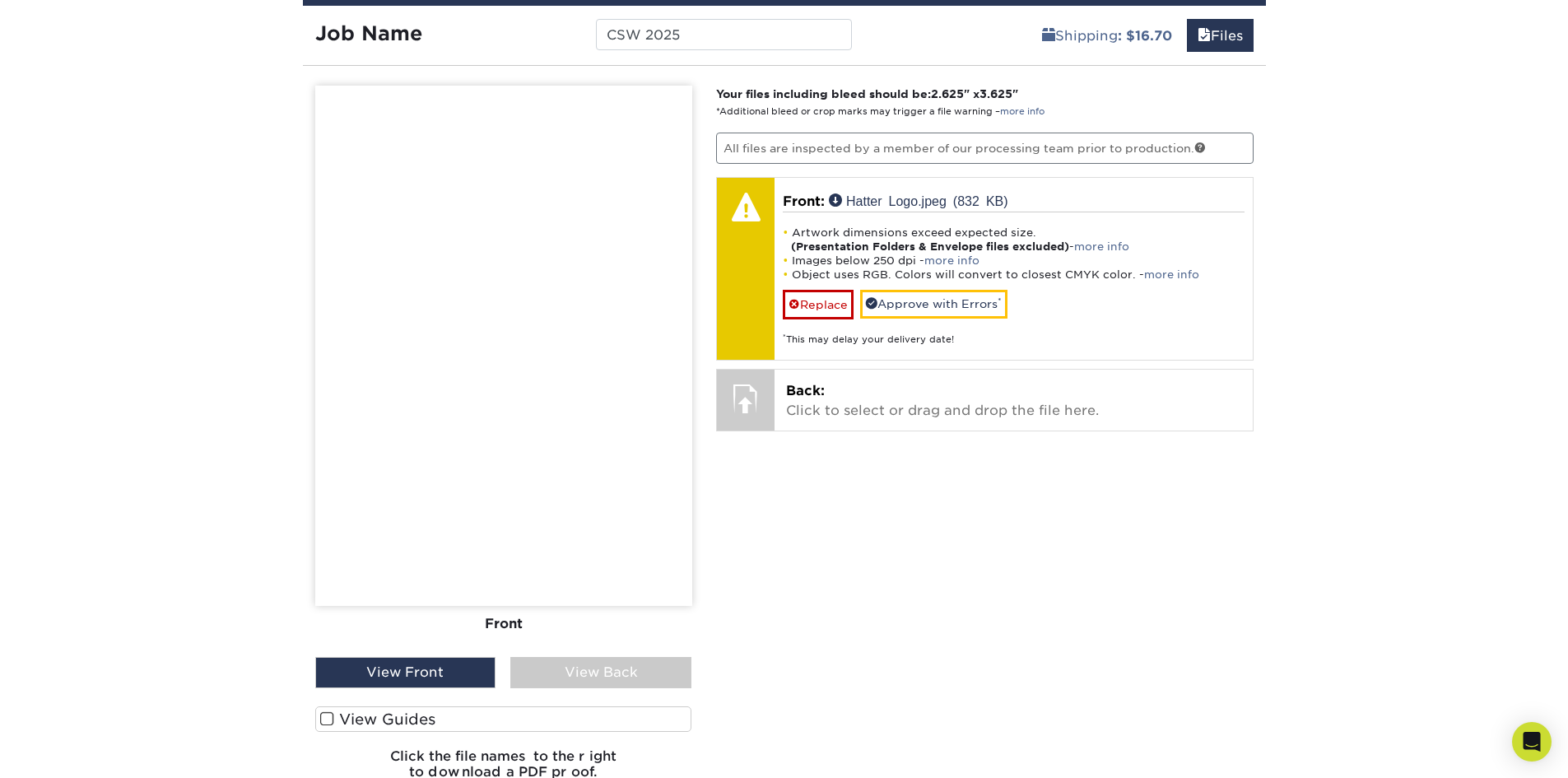
click at [479, 465] on img at bounding box center [503, 345] width 377 height 520
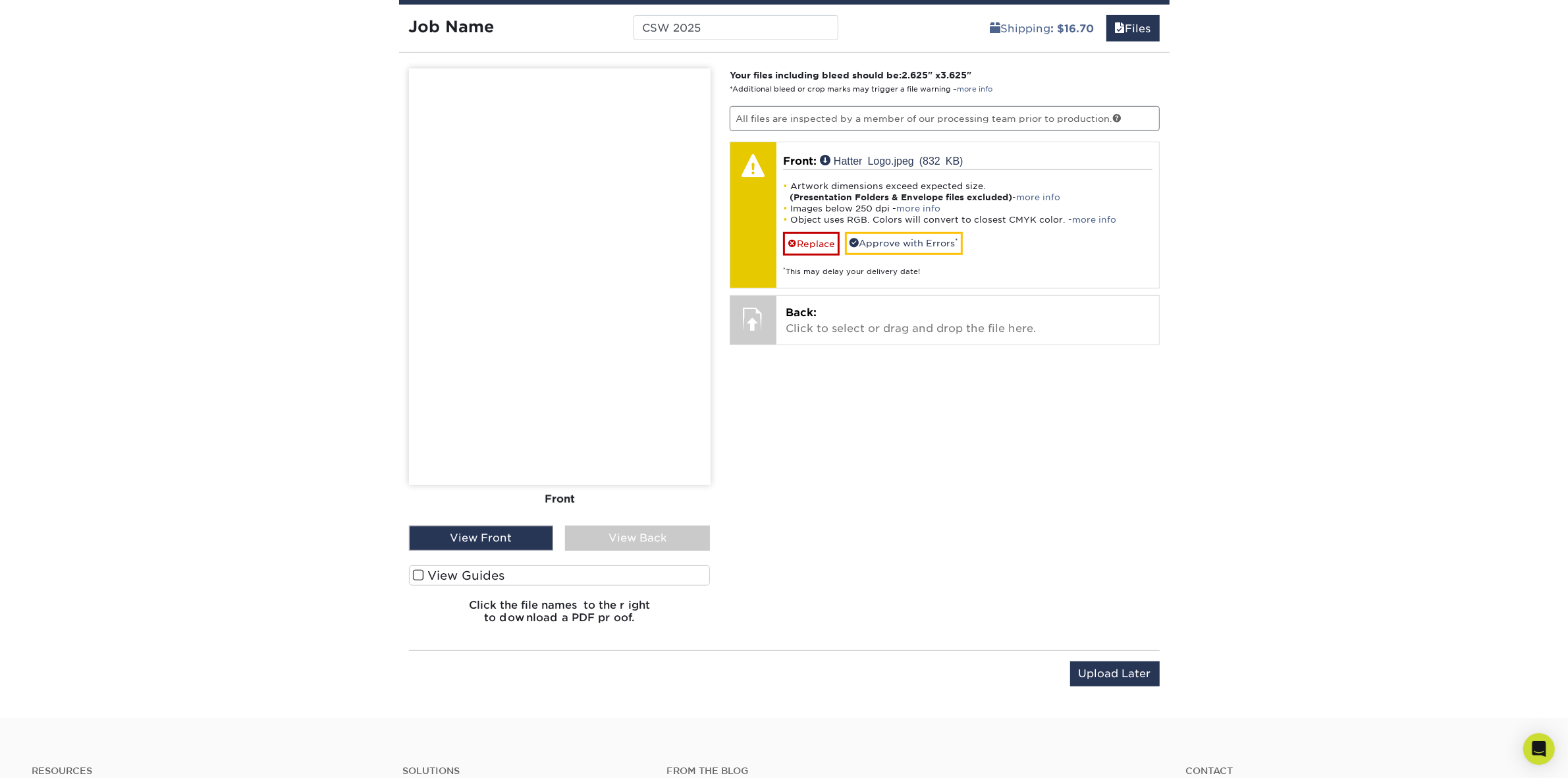
click at [527, 421] on img at bounding box center [559, 277] width 302 height 416
click at [528, 421] on img at bounding box center [559, 277] width 302 height 416
click at [540, 574] on label "View Guides" at bounding box center [559, 576] width 302 height 20
click at [0, 0] on input "View Guides" at bounding box center [0, 0] width 0 height 0
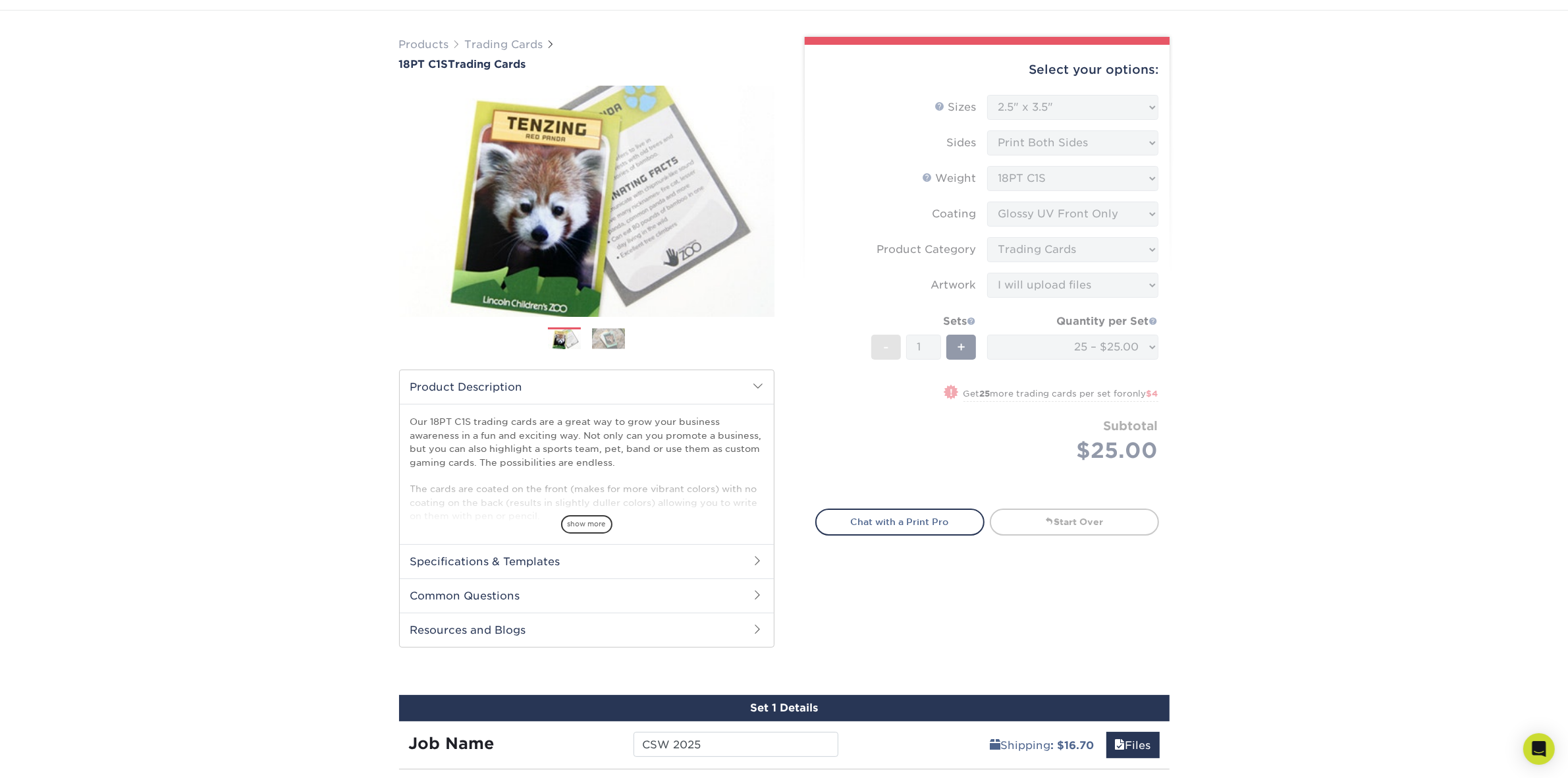
scroll to position [0, 0]
